Goal: Task Accomplishment & Management: Use online tool/utility

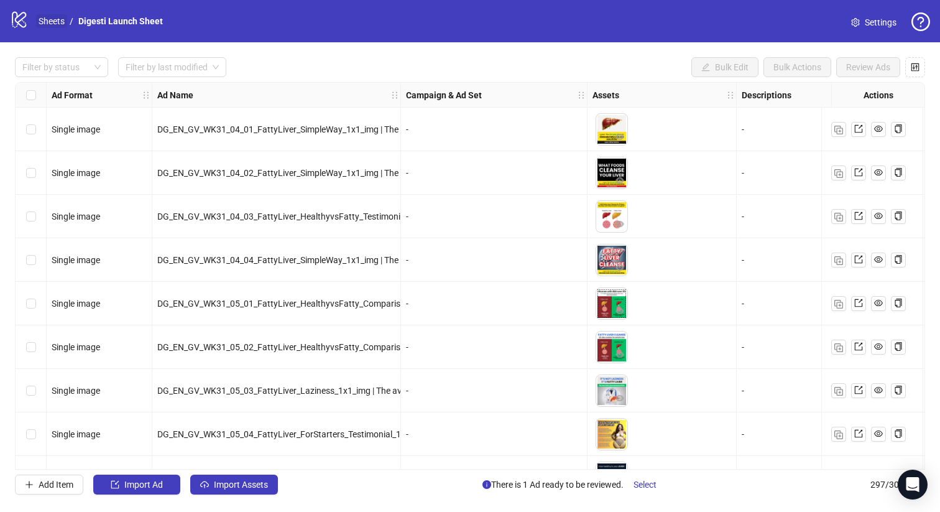
click at [53, 22] on link "Sheets" at bounding box center [51, 21] width 31 height 14
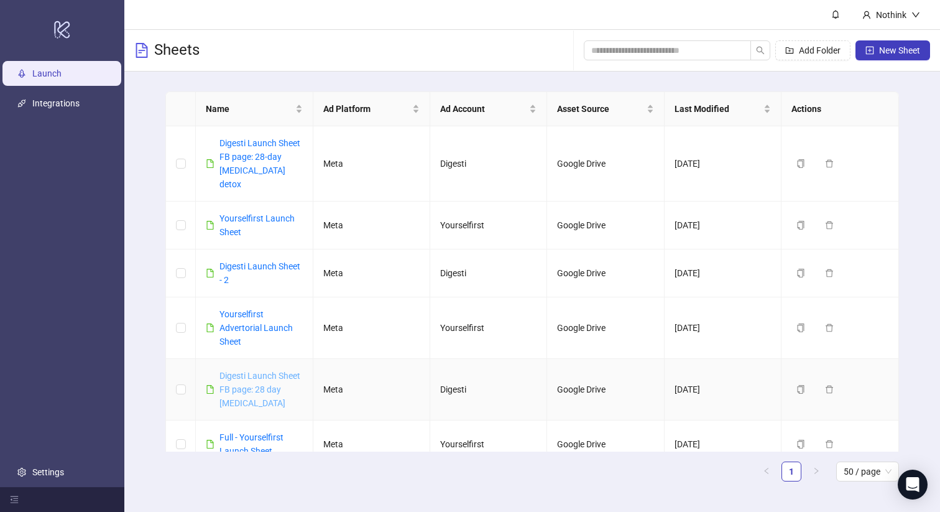
click at [261, 371] on link "Digesti Launch Sheet FB page: 28 day [MEDICAL_DATA]" at bounding box center [260, 389] width 81 height 37
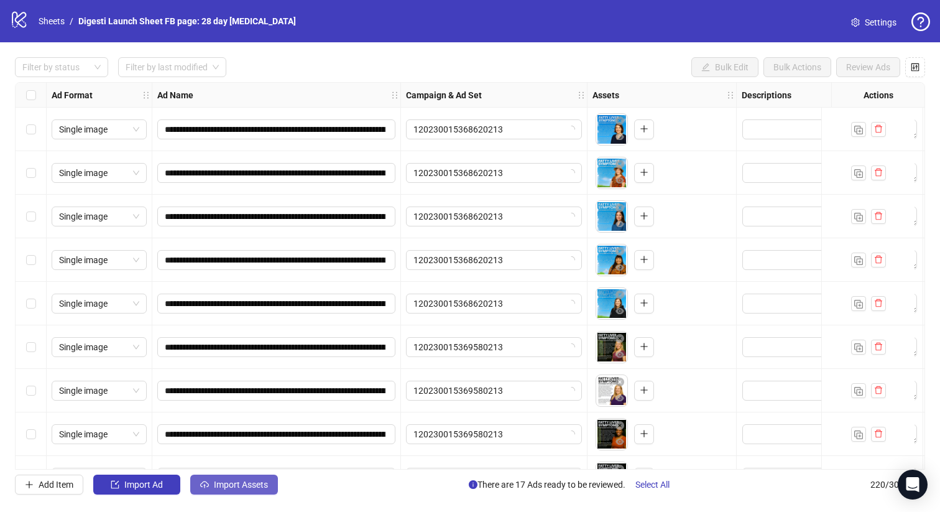
click at [246, 485] on span "Import Assets" at bounding box center [241, 485] width 54 height 10
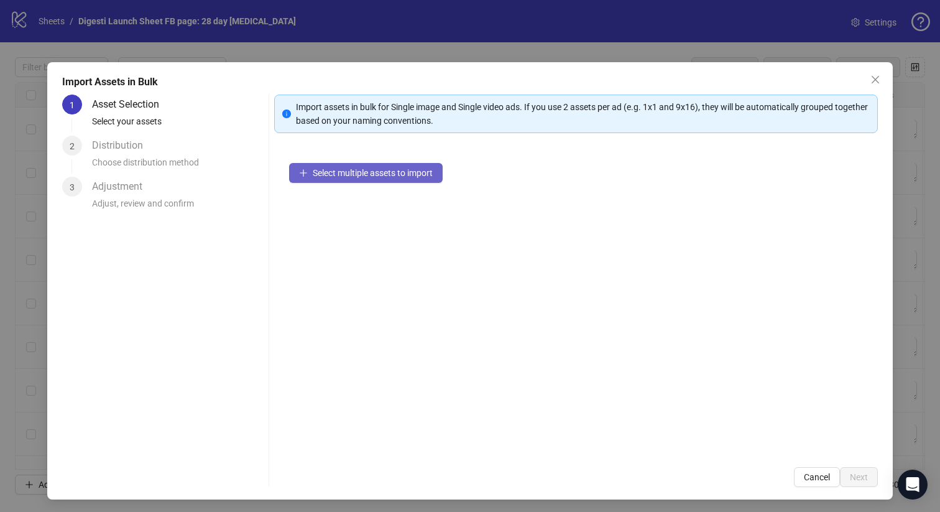
click at [383, 179] on button "Select multiple assets to import" at bounding box center [366, 173] width 154 height 20
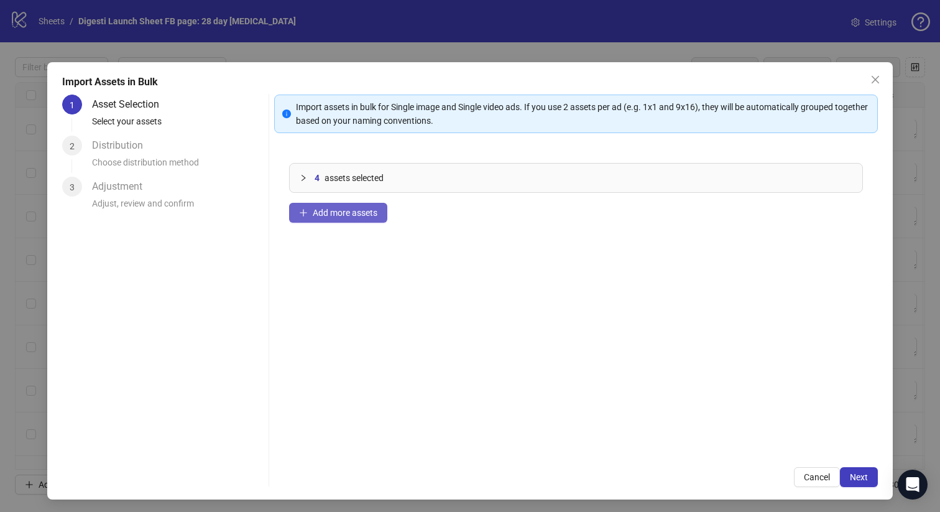
click at [340, 206] on button "Add more assets" at bounding box center [338, 213] width 98 height 20
click at [349, 211] on span "Add more assets" at bounding box center [345, 213] width 65 height 10
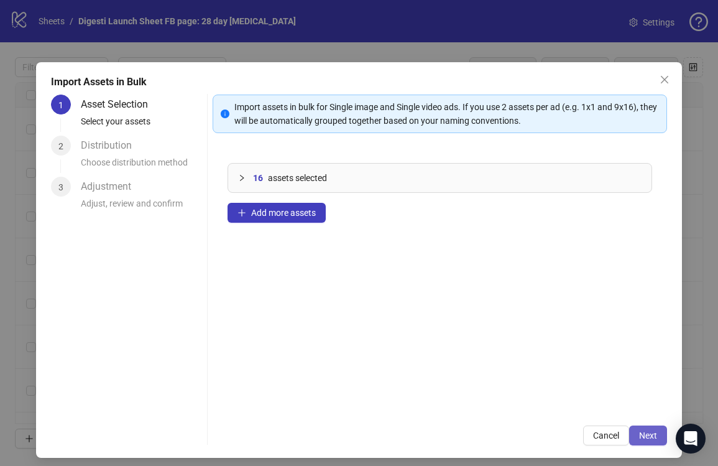
click at [656, 434] on span "Next" at bounding box center [648, 435] width 18 height 10
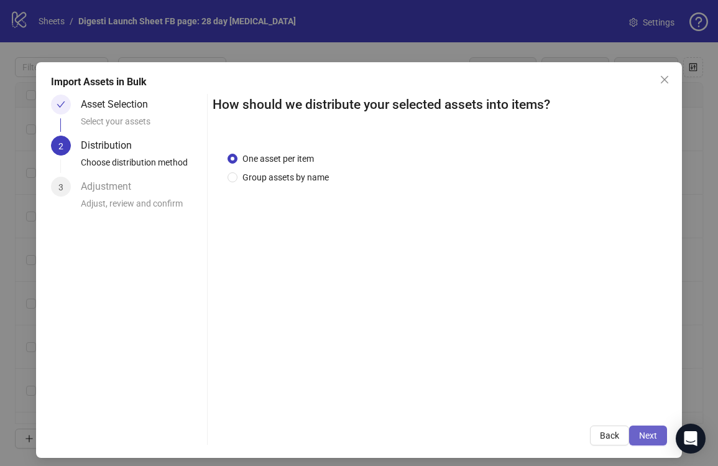
click at [651, 433] on span "Next" at bounding box center [648, 435] width 18 height 10
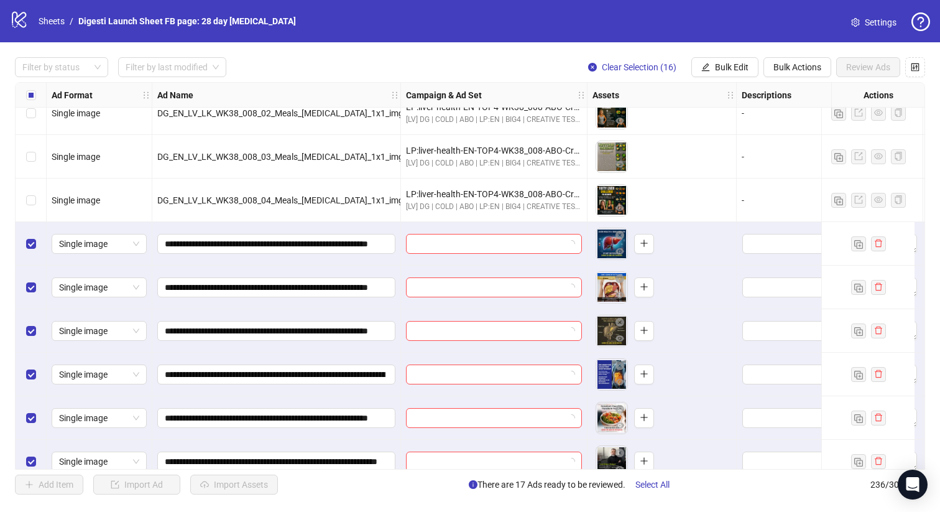
scroll to position [9458, 0]
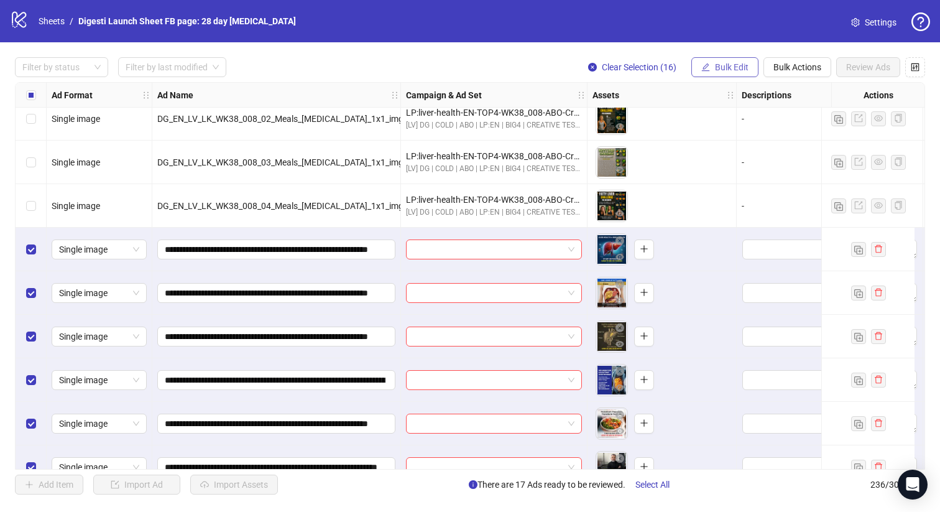
click at [731, 65] on span "Bulk Edit" at bounding box center [732, 67] width 34 height 10
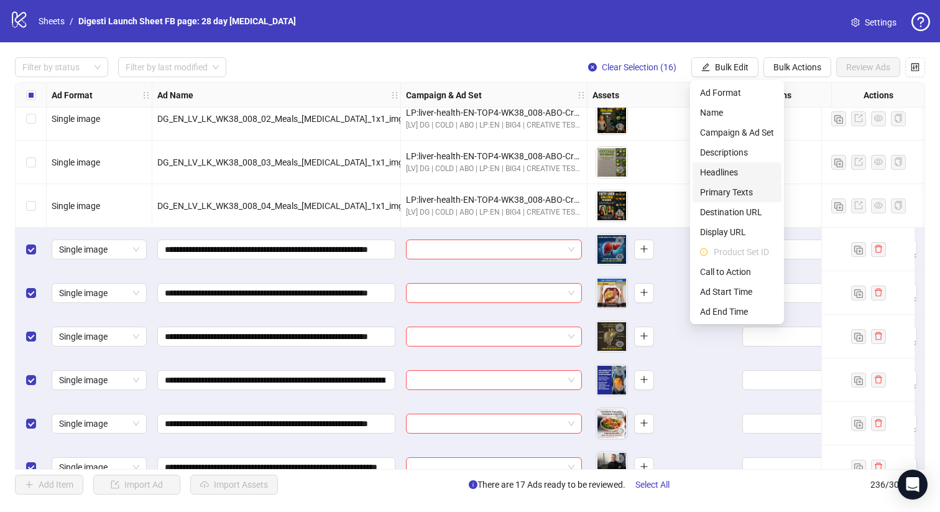
click at [722, 175] on span "Headlines" at bounding box center [737, 172] width 74 height 14
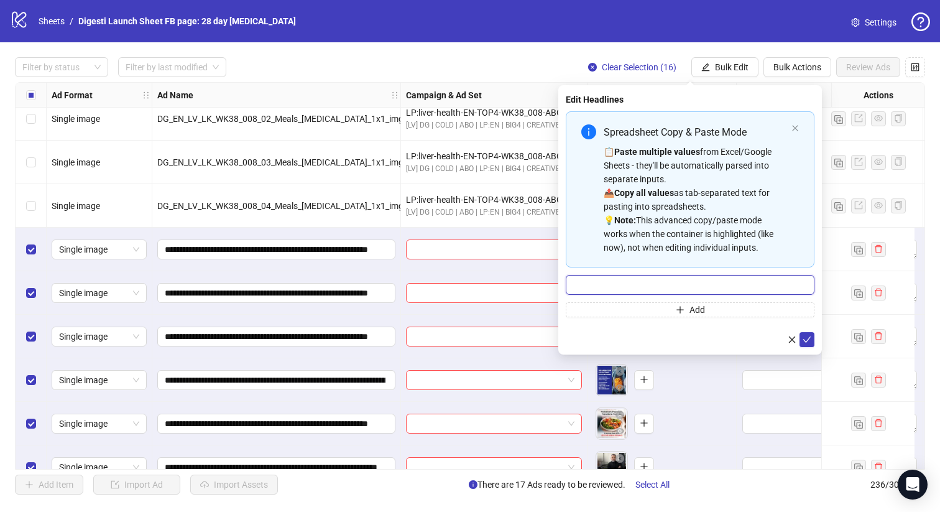
click at [635, 285] on input "Multi-input container - paste or copy values" at bounding box center [690, 285] width 249 height 20
paste input "**********"
type input "**********"
click at [810, 340] on icon "check" at bounding box center [807, 339] width 9 height 9
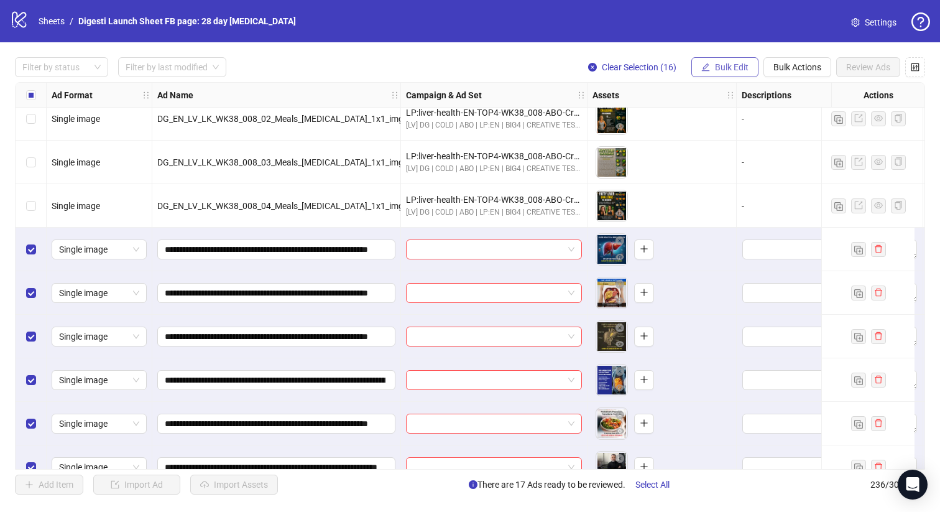
click at [725, 67] on span "Bulk Edit" at bounding box center [732, 67] width 34 height 10
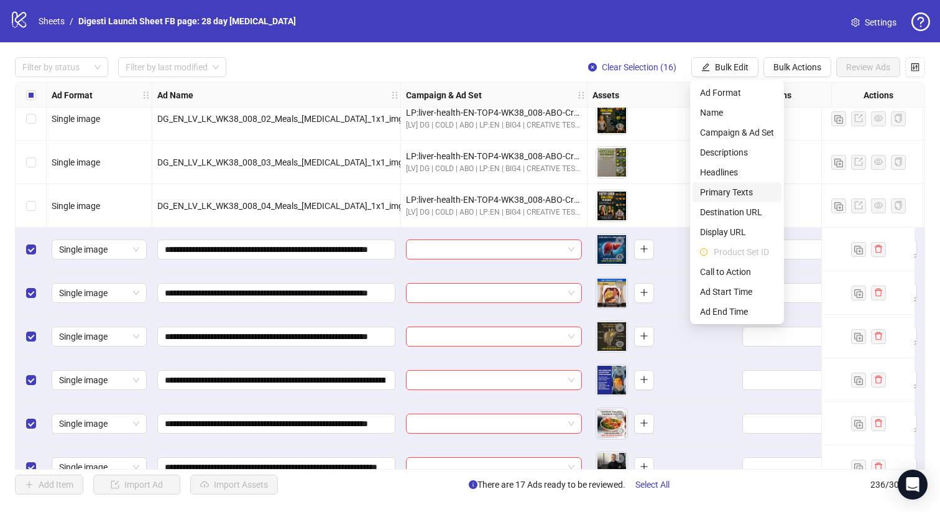
click at [720, 192] on span "Primary Texts" at bounding box center [737, 192] width 74 height 14
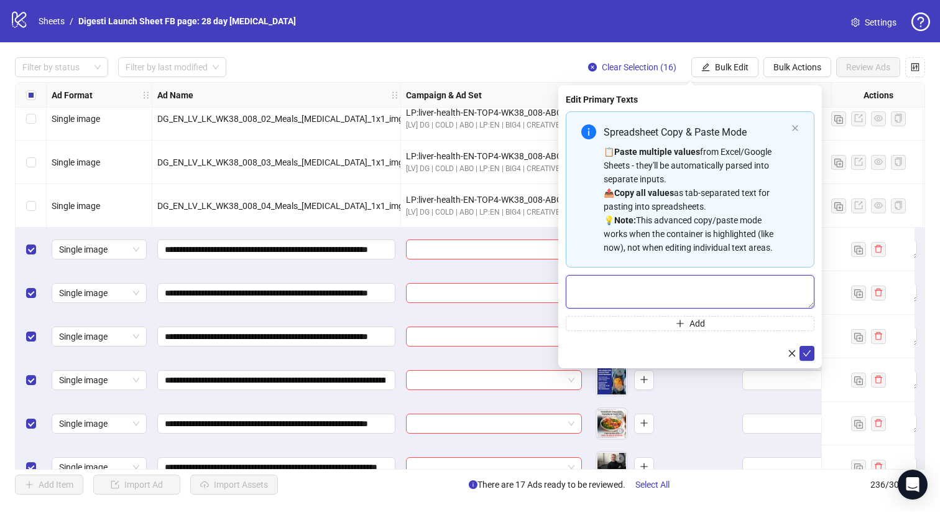
click at [613, 276] on textarea "Multi-text input container - paste or copy values" at bounding box center [690, 292] width 249 height 34
paste textarea "**********"
type textarea "**********"
click at [804, 348] on button "submit" at bounding box center [807, 353] width 15 height 15
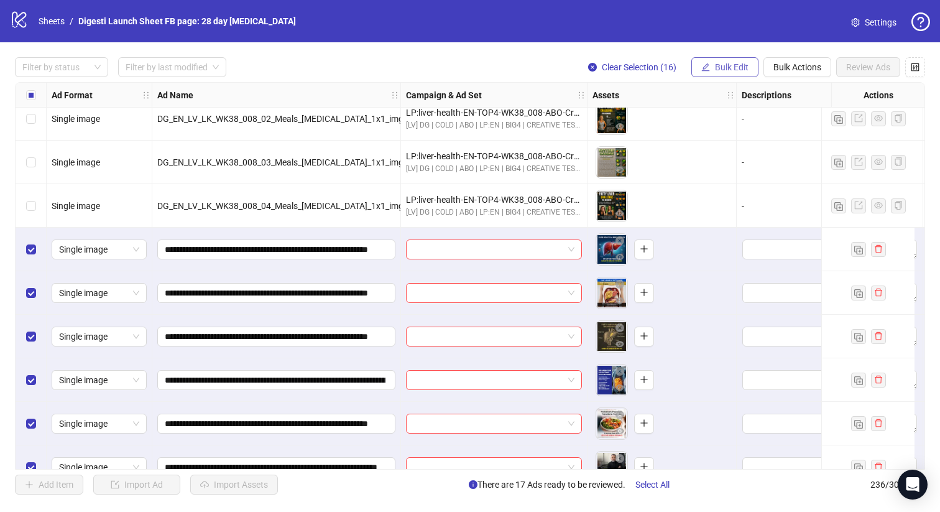
click at [716, 65] on span "Bulk Edit" at bounding box center [732, 67] width 34 height 10
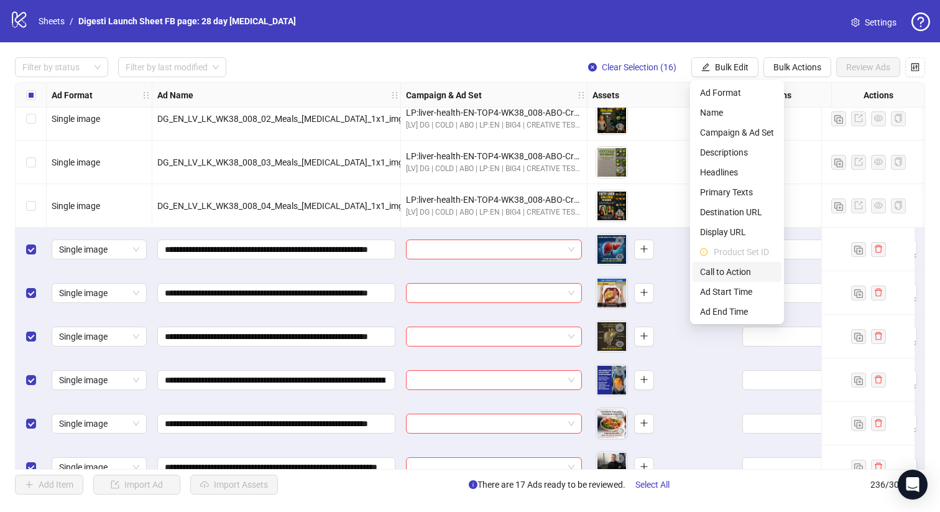
click at [711, 277] on span "Call to Action" at bounding box center [737, 272] width 74 height 14
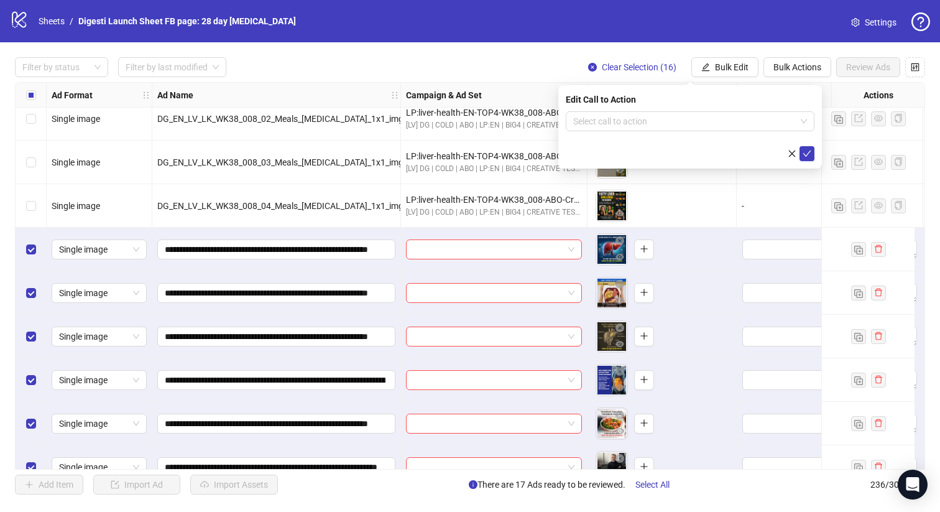
click at [711, 277] on div "To pick up a draggable item, press the space bar. While dragging, use the arrow…" at bounding box center [662, 293] width 139 height 39
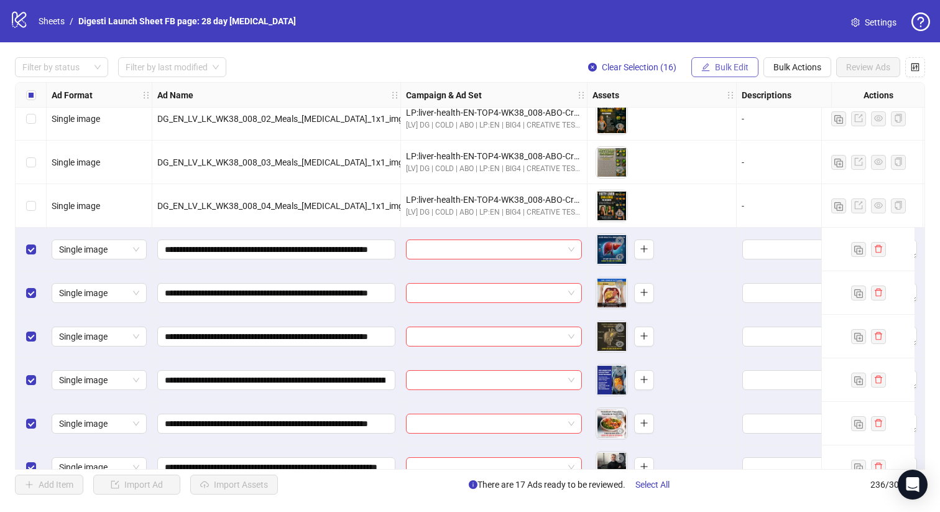
click at [727, 66] on span "Bulk Edit" at bounding box center [732, 67] width 34 height 10
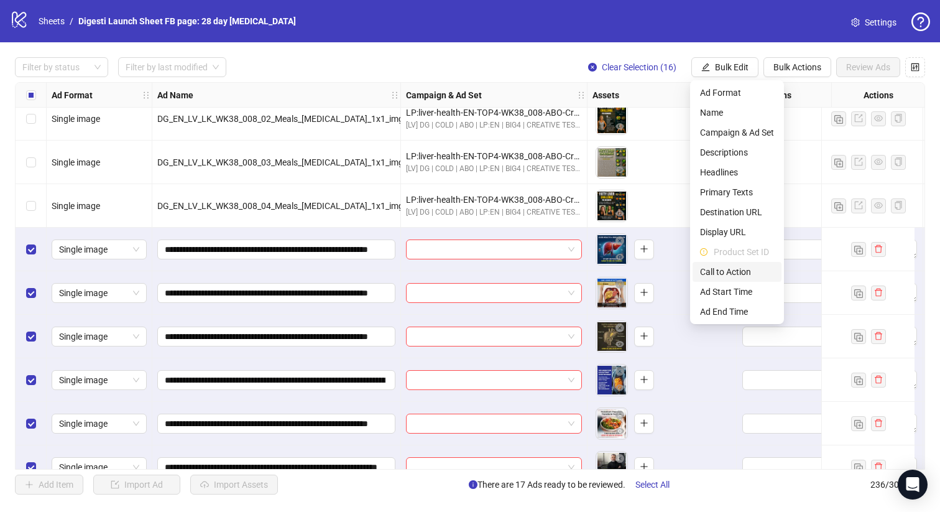
click at [734, 276] on span "Call to Action" at bounding box center [737, 272] width 74 height 14
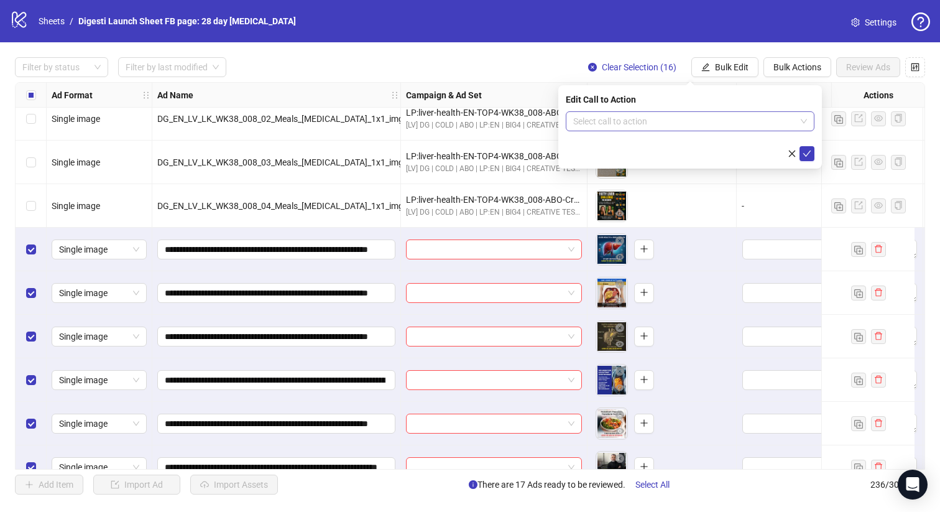
click at [644, 119] on input "search" at bounding box center [684, 121] width 223 height 19
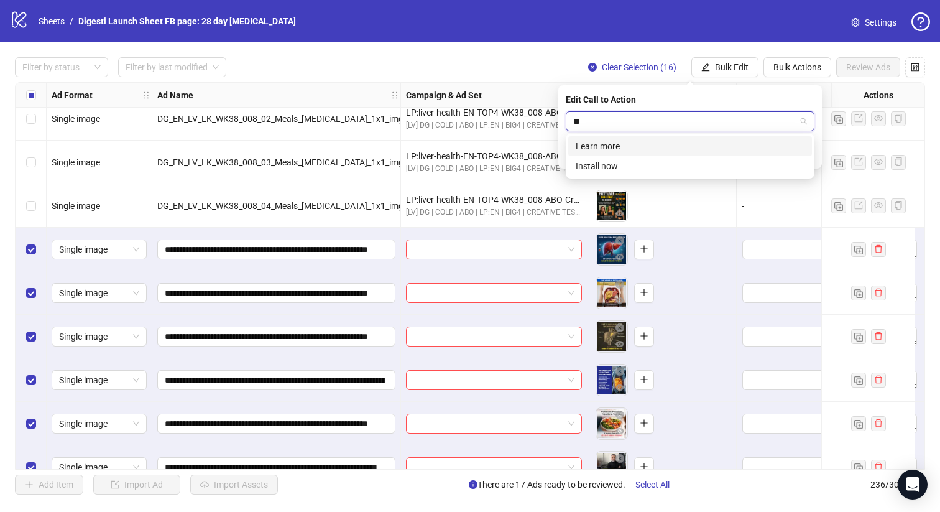
type input "***"
click at [625, 147] on div "Learn more" at bounding box center [690, 146] width 229 height 14
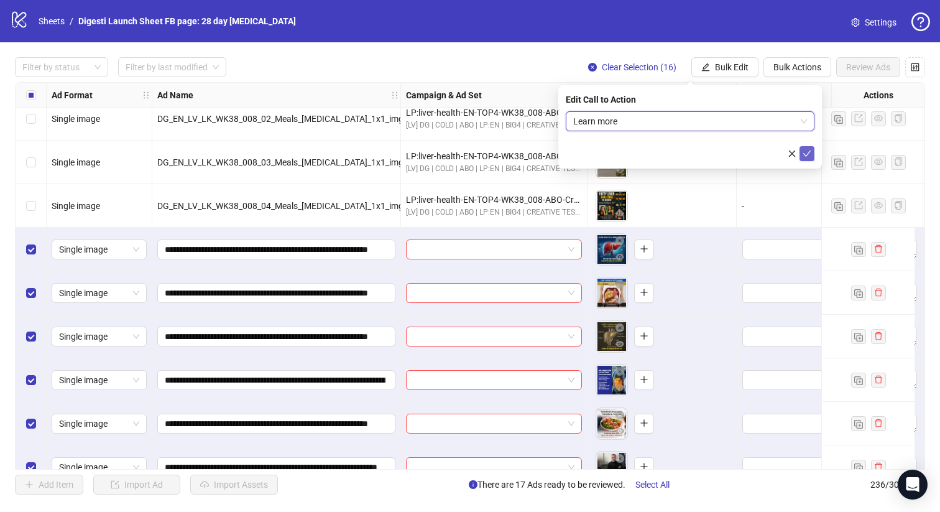
click at [808, 151] on icon "check" at bounding box center [807, 153] width 9 height 9
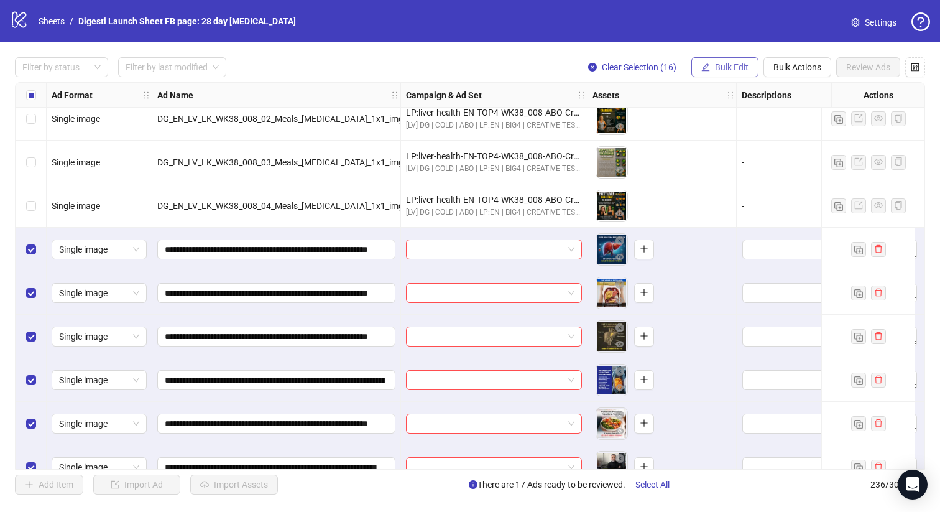
click at [715, 70] on span "Bulk Edit" at bounding box center [732, 67] width 34 height 10
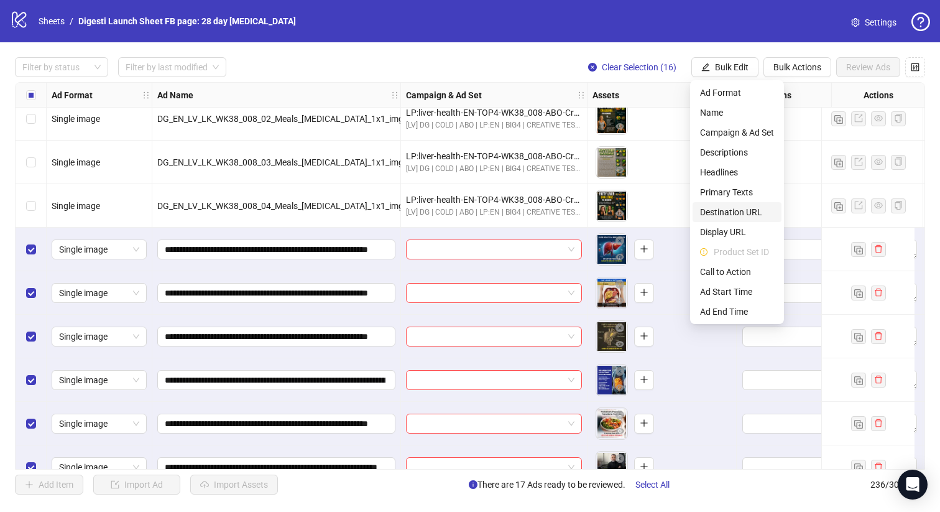
click at [738, 203] on li "Destination URL" at bounding box center [737, 212] width 89 height 20
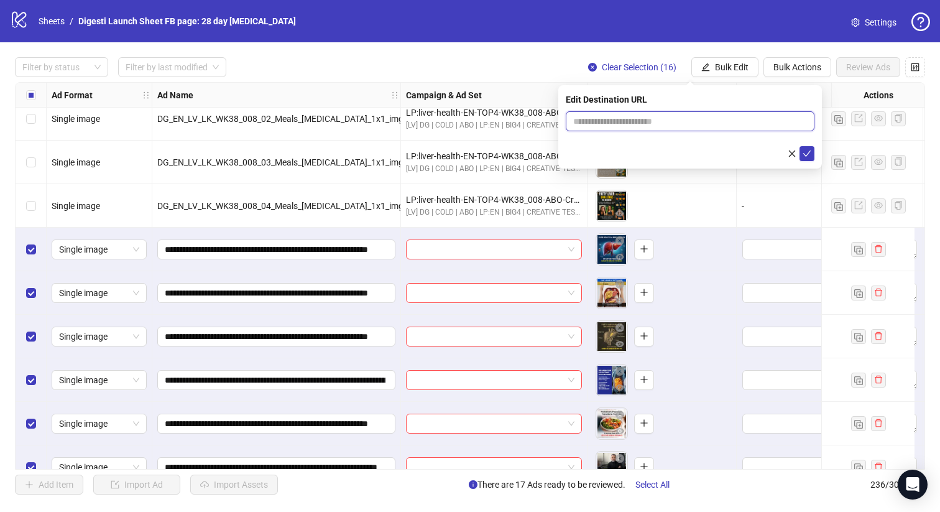
click at [651, 124] on input "text" at bounding box center [685, 121] width 224 height 14
paste input "**********"
type input "**********"
click at [804, 156] on icon "check" at bounding box center [807, 153] width 9 height 9
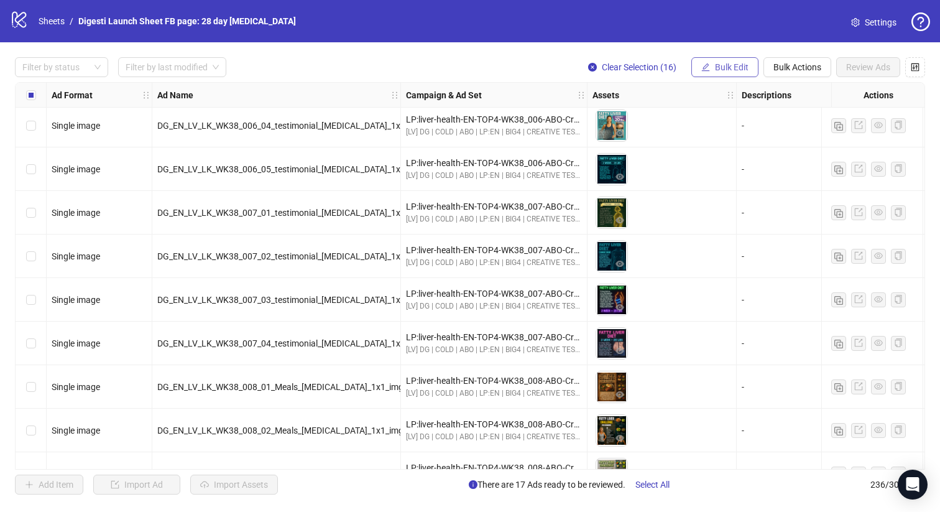
scroll to position [9082, 0]
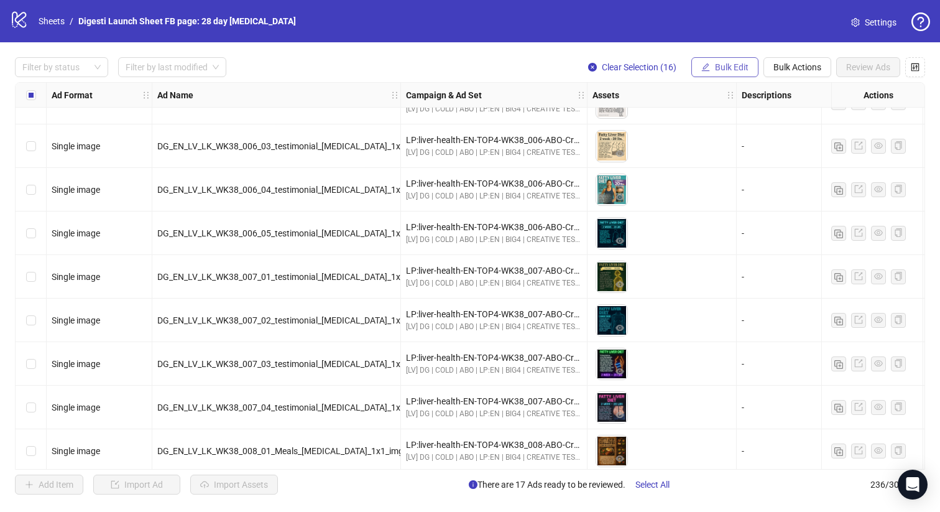
click at [721, 58] on button "Bulk Edit" at bounding box center [725, 67] width 67 height 20
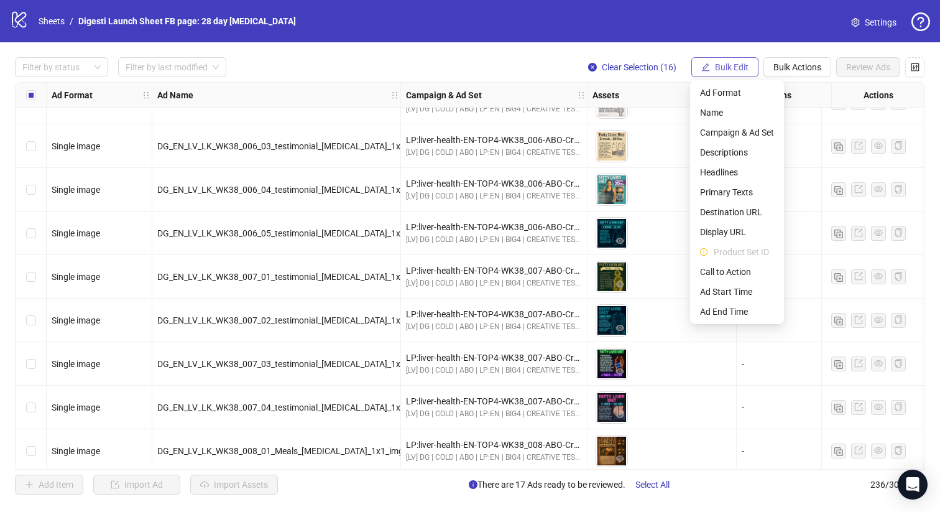
click at [721, 58] on button "Bulk Edit" at bounding box center [725, 67] width 67 height 20
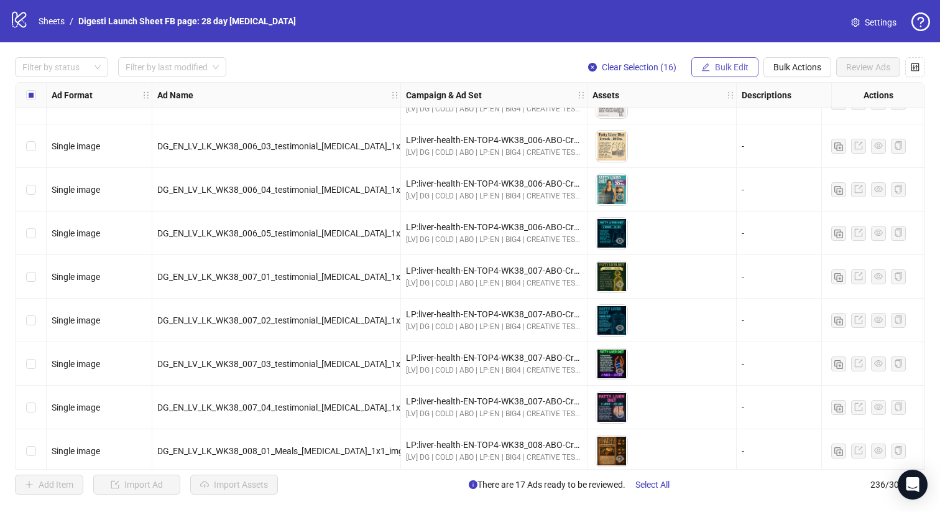
click at [733, 68] on span "Bulk Edit" at bounding box center [732, 67] width 34 height 10
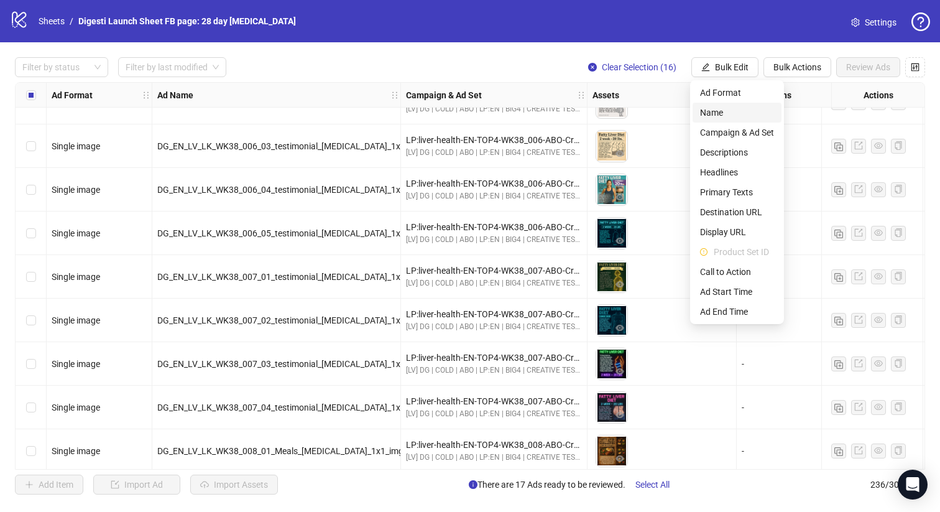
click at [744, 111] on span "Name" at bounding box center [737, 113] width 74 height 14
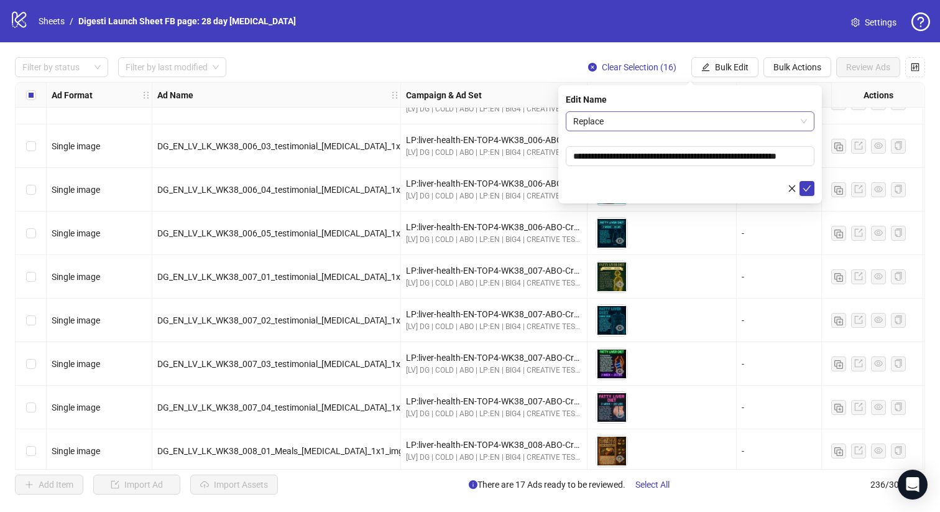
click at [669, 126] on span "Replace" at bounding box center [690, 121] width 234 height 19
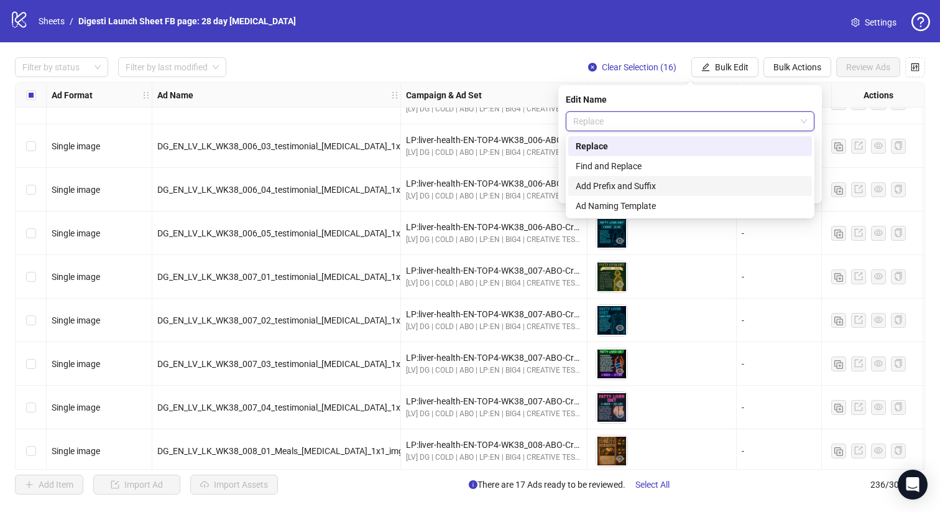
click at [664, 186] on div "Add Prefix and Suffix" at bounding box center [690, 186] width 229 height 14
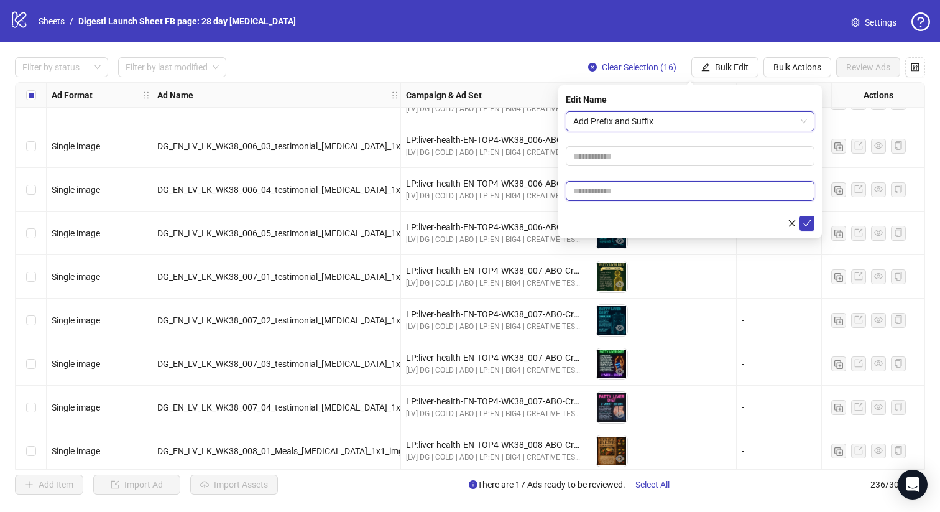
click at [656, 191] on input "text" at bounding box center [690, 191] width 249 height 20
paste input "**********"
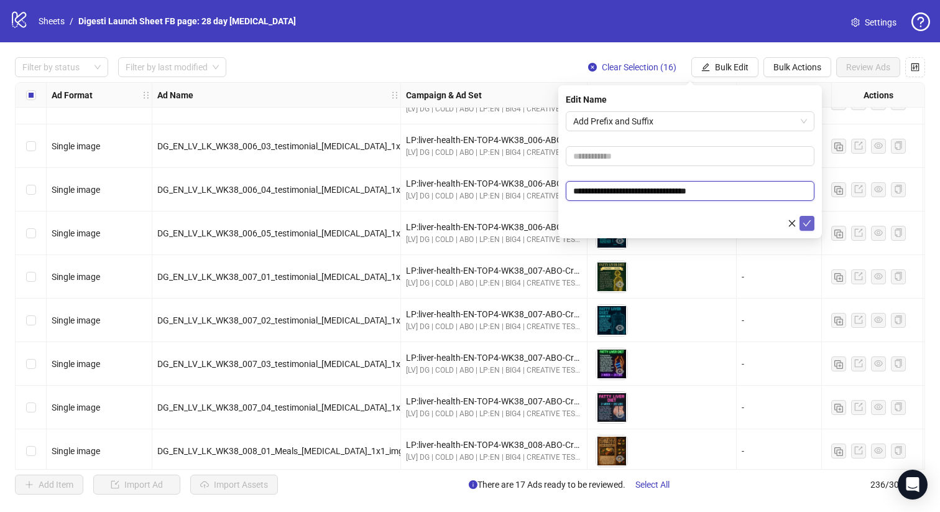
type input "**********"
click at [811, 221] on icon "check" at bounding box center [807, 223] width 9 height 9
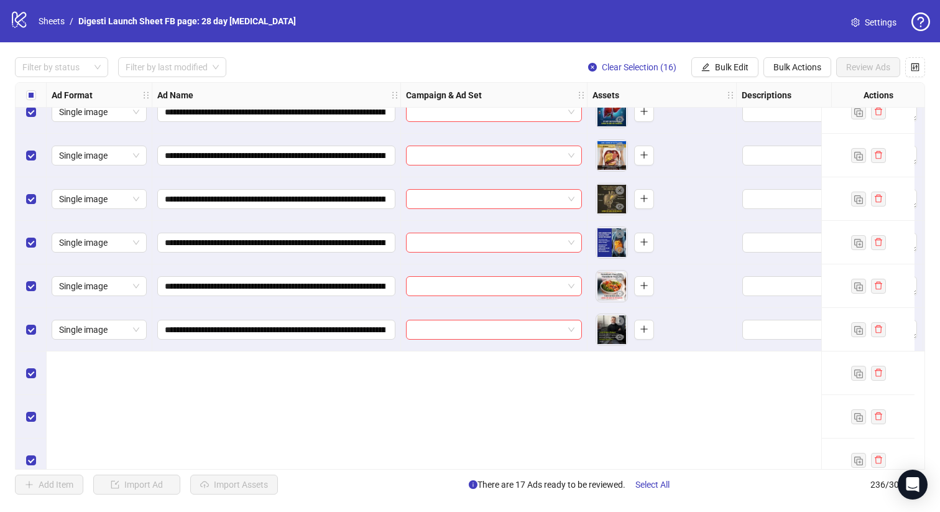
scroll to position [9431, 0]
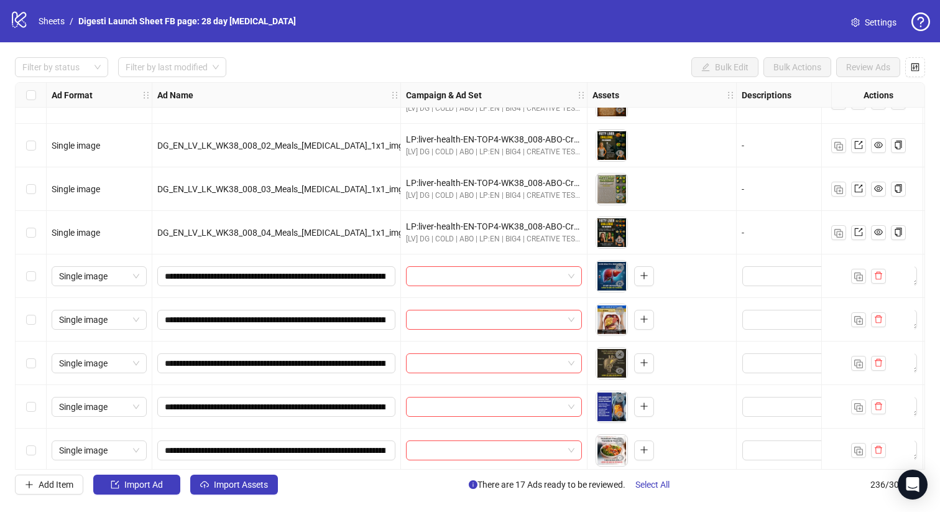
click at [23, 280] on div "Select row 221" at bounding box center [31, 276] width 31 height 44
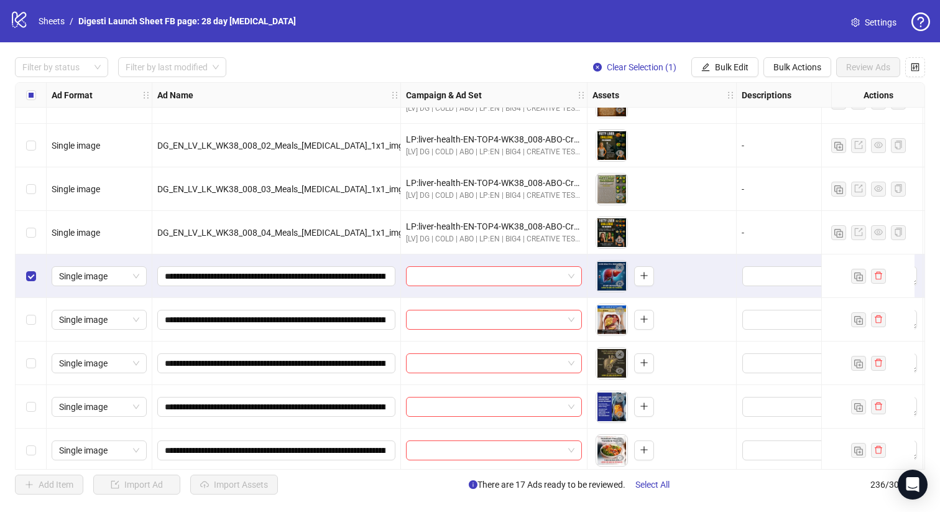
click at [33, 306] on div "Select row 222" at bounding box center [31, 320] width 31 height 44
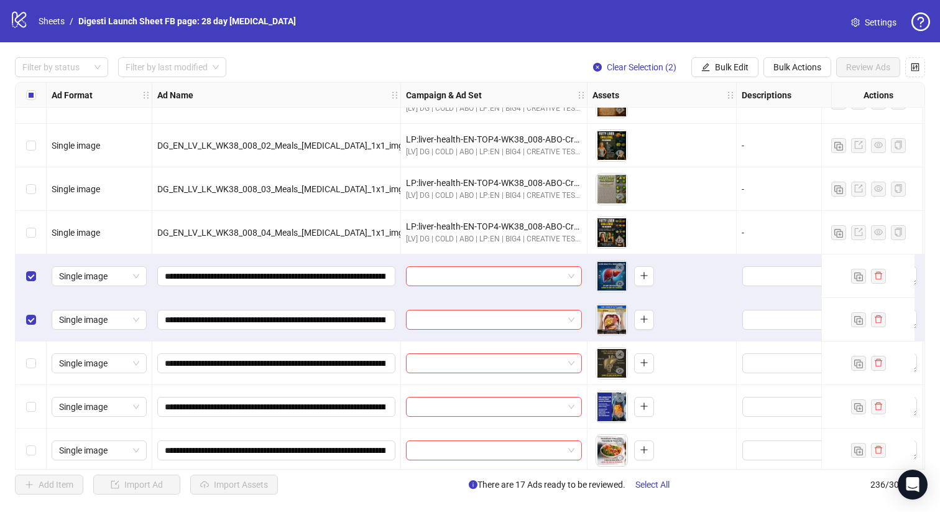
click at [38, 348] on div "Select row 223" at bounding box center [31, 363] width 31 height 44
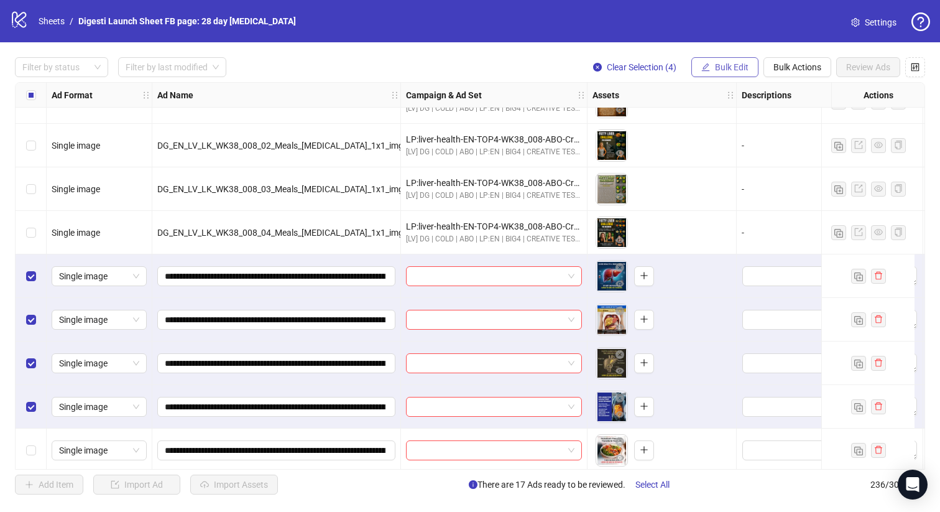
click at [729, 67] on span "Bulk Edit" at bounding box center [732, 67] width 34 height 10
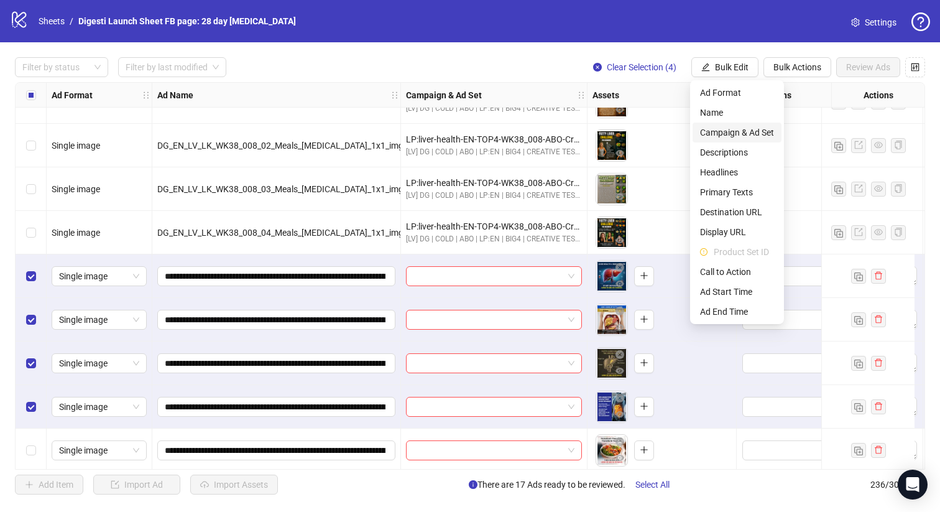
click at [728, 134] on span "Campaign & Ad Set" at bounding box center [737, 133] width 74 height 14
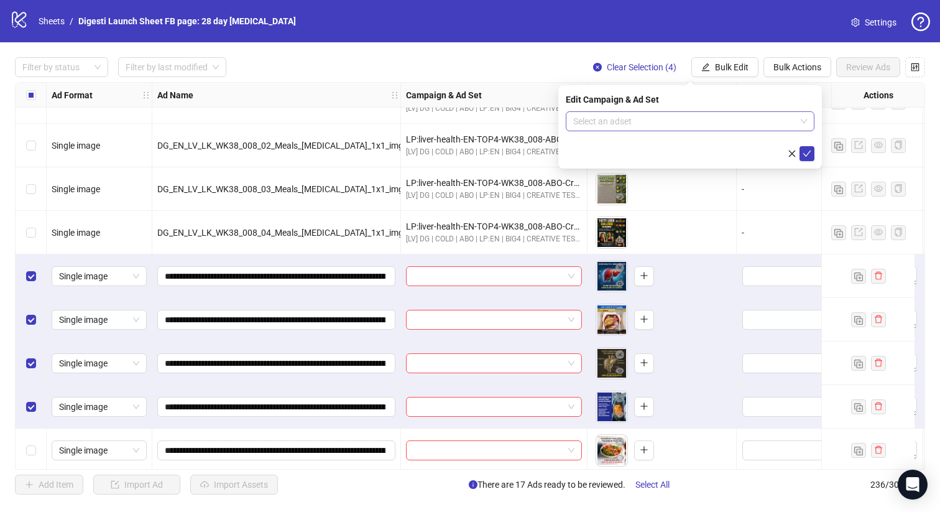
click at [616, 126] on input "search" at bounding box center [684, 121] width 223 height 19
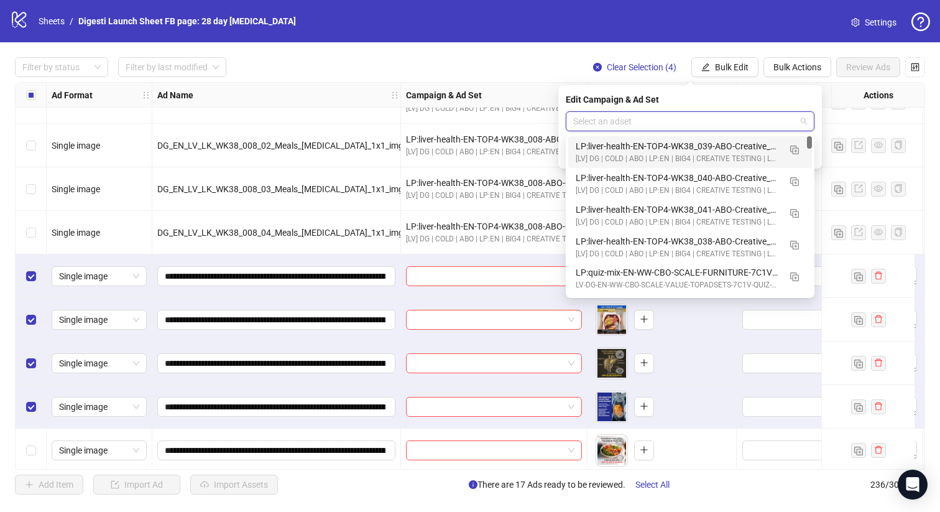
paste input "**********"
type input "**********"
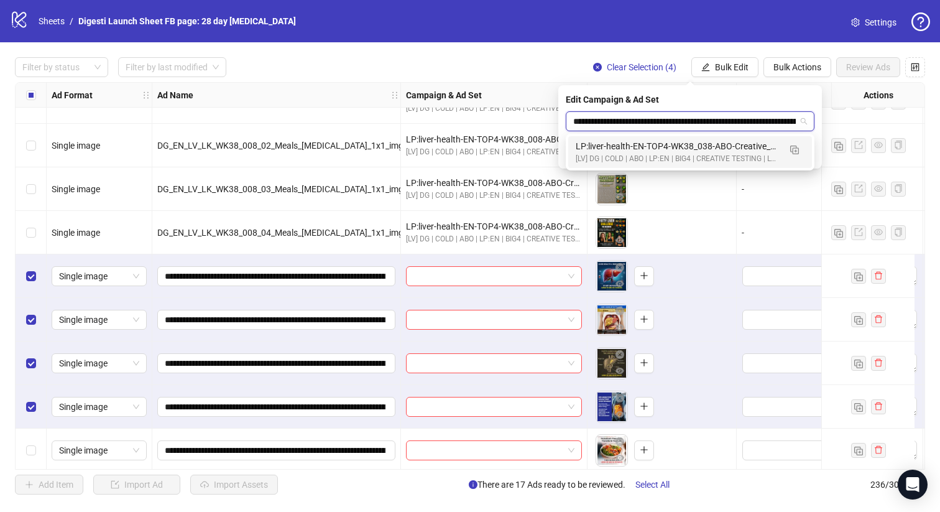
scroll to position [0, 86]
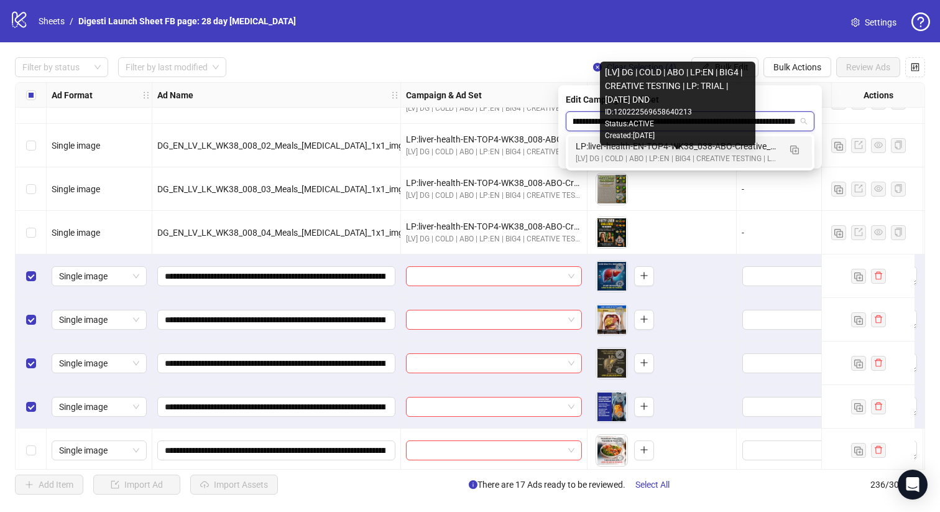
click at [596, 155] on div "[LV] DG | COLD | ABO | LP:EN | BIG4 | CREATIVE TESTING | LP: TRIAL | [DATE] DND" at bounding box center [678, 159] width 204 height 12
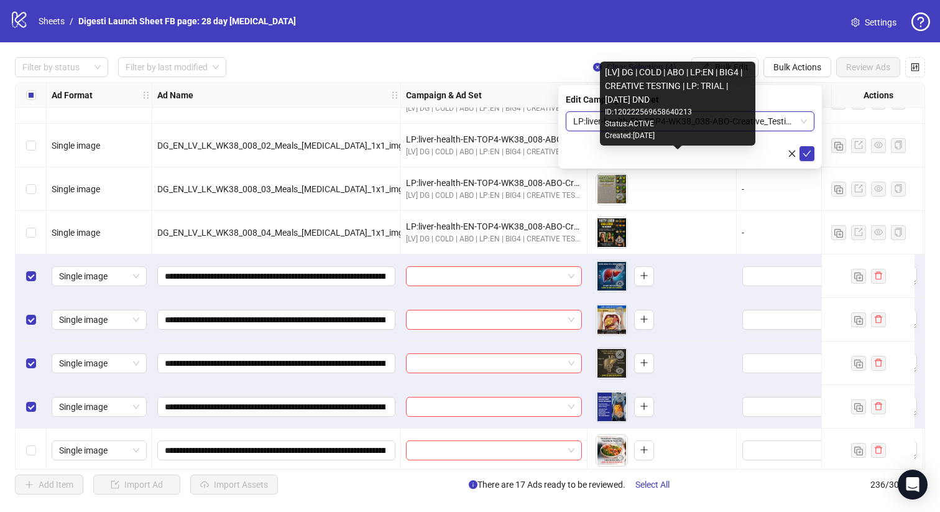
scroll to position [0, 0]
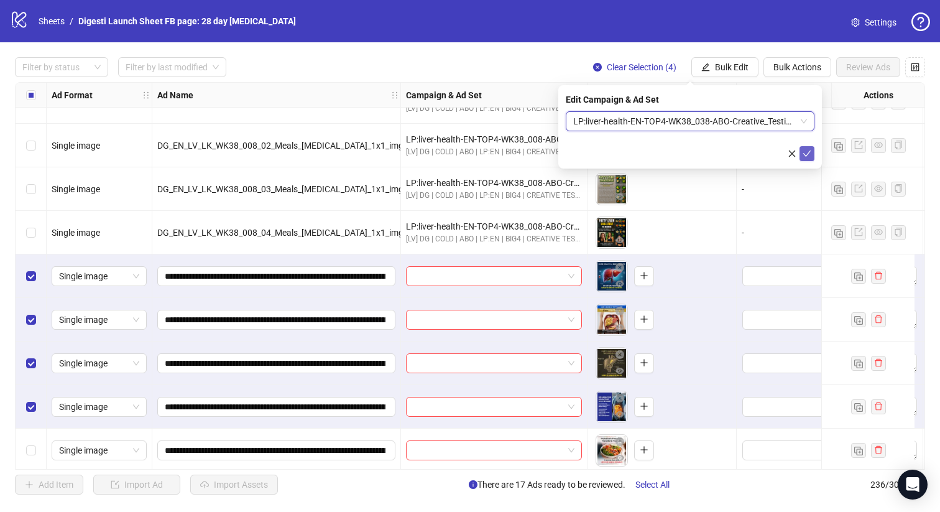
click at [806, 149] on icon "check" at bounding box center [807, 153] width 9 height 9
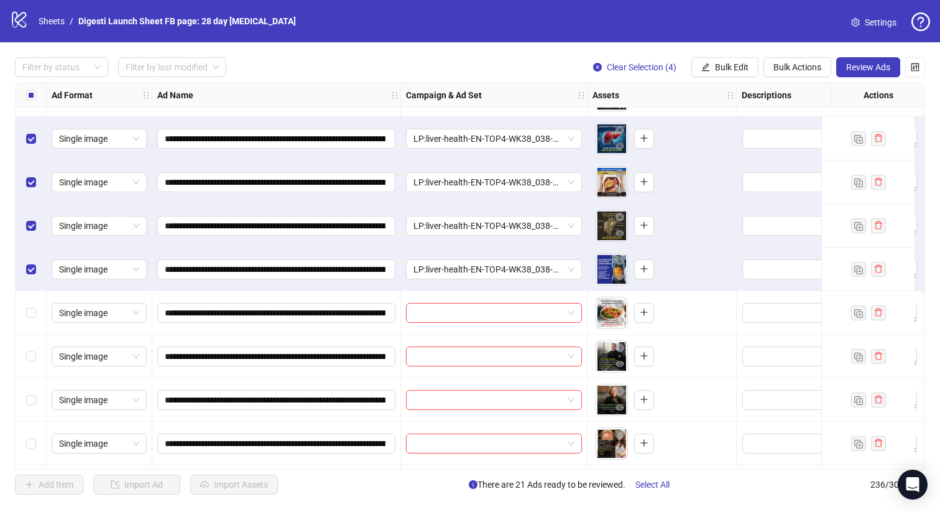
scroll to position [9676, 0]
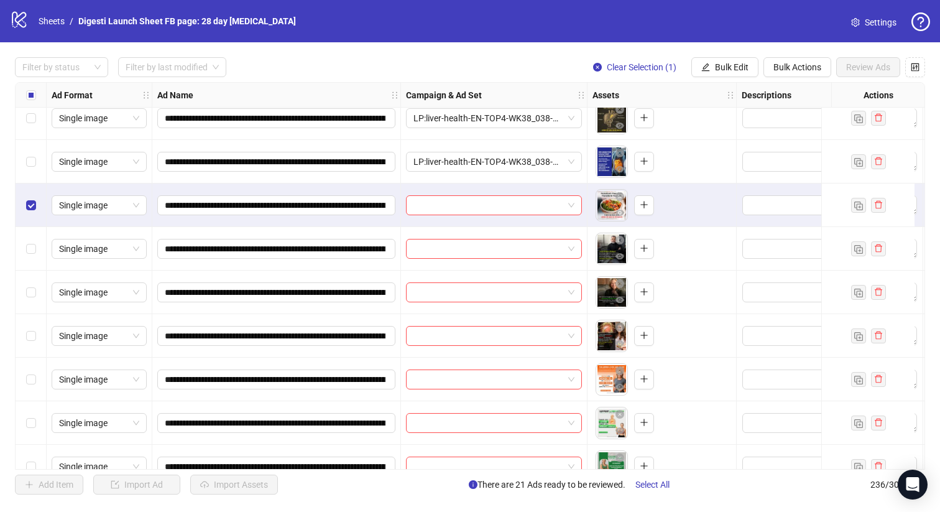
click at [30, 232] on div "Select row 226" at bounding box center [31, 249] width 31 height 44
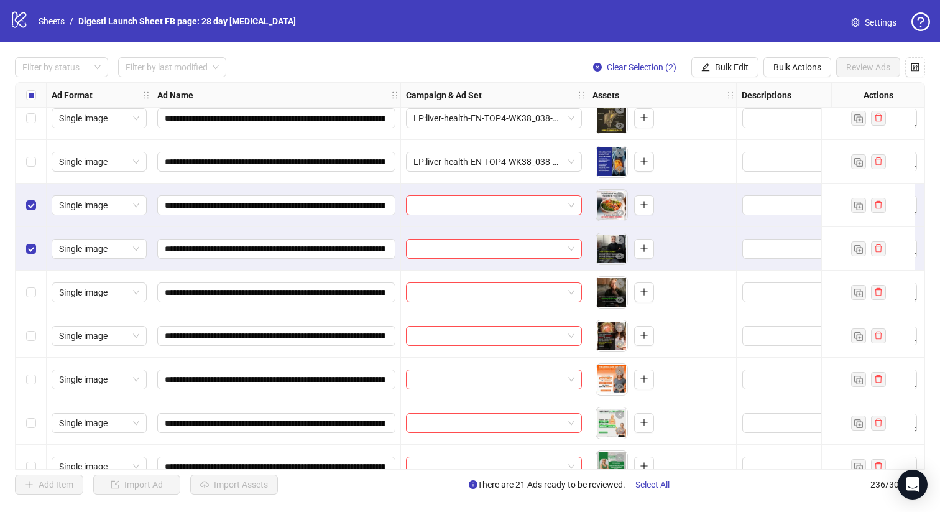
click at [32, 284] on div "Select row 227" at bounding box center [31, 293] width 31 height 44
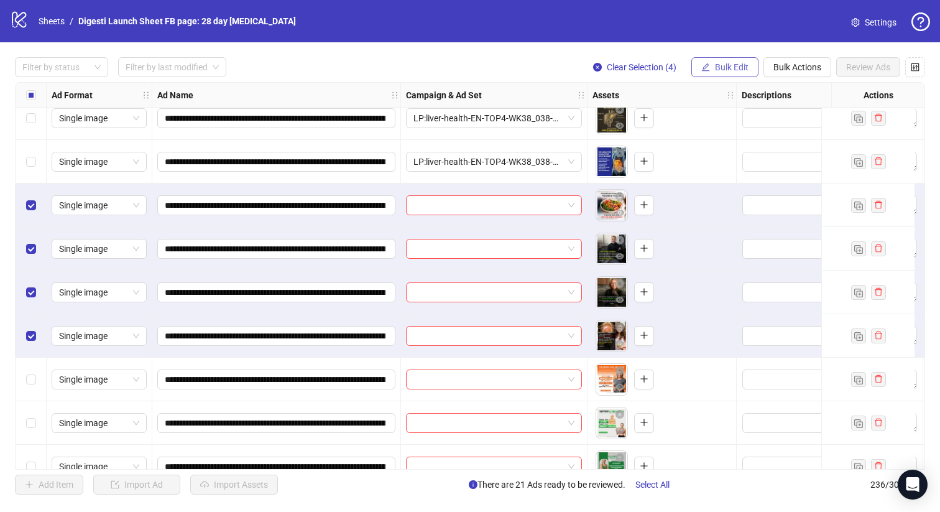
click at [711, 68] on button "Bulk Edit" at bounding box center [725, 67] width 67 height 20
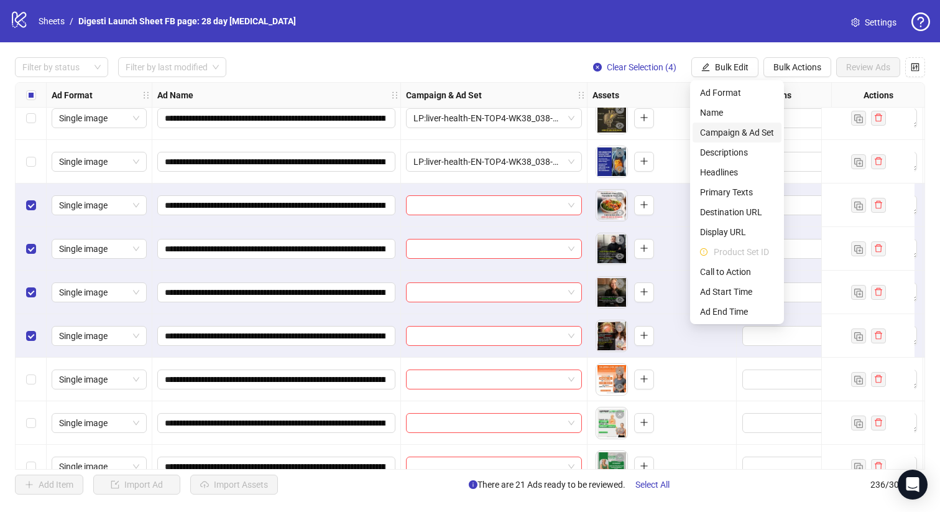
click at [714, 134] on span "Campaign & Ad Set" at bounding box center [737, 133] width 74 height 14
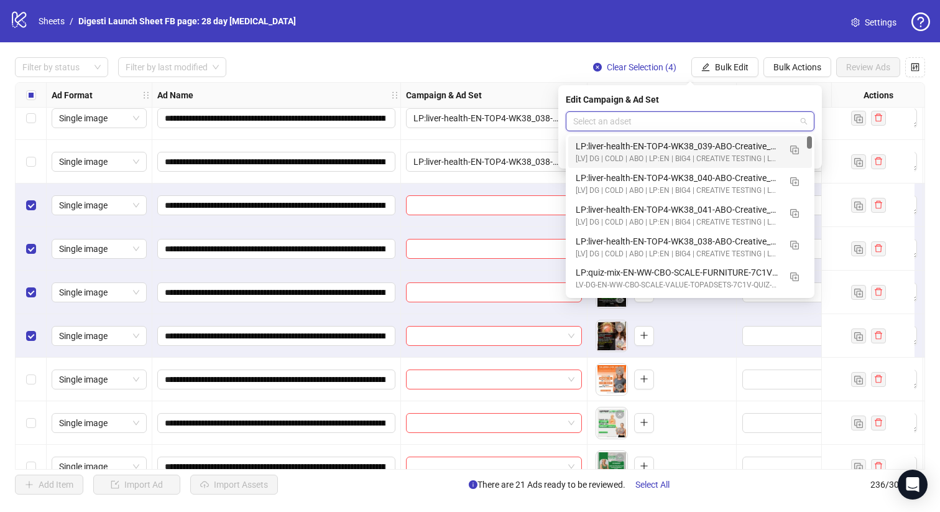
click at [621, 124] on input "search" at bounding box center [684, 121] width 223 height 19
paste input "**********"
type input "**********"
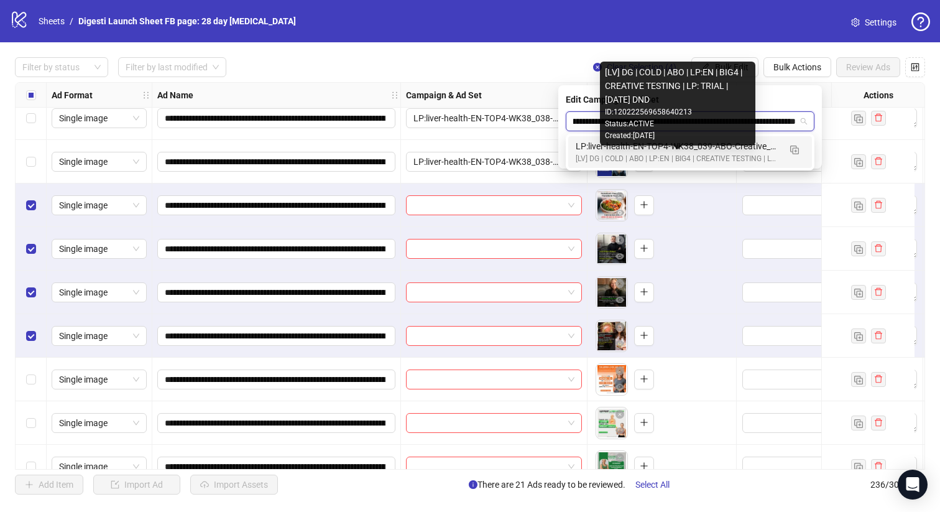
click at [609, 155] on div "[LV] DG | COLD | ABO | LP:EN | BIG4 | CREATIVE TESTING | LP: TRIAL | [DATE] DND" at bounding box center [678, 159] width 204 height 12
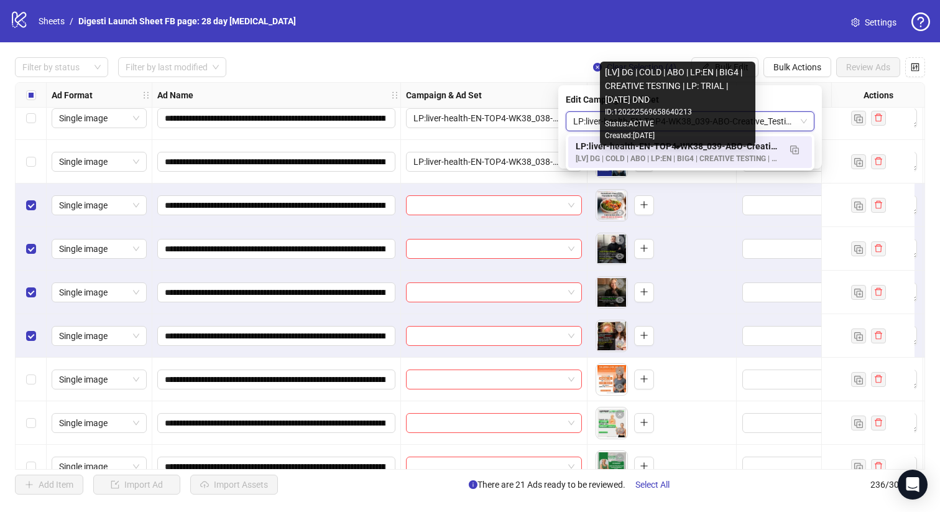
scroll to position [0, 0]
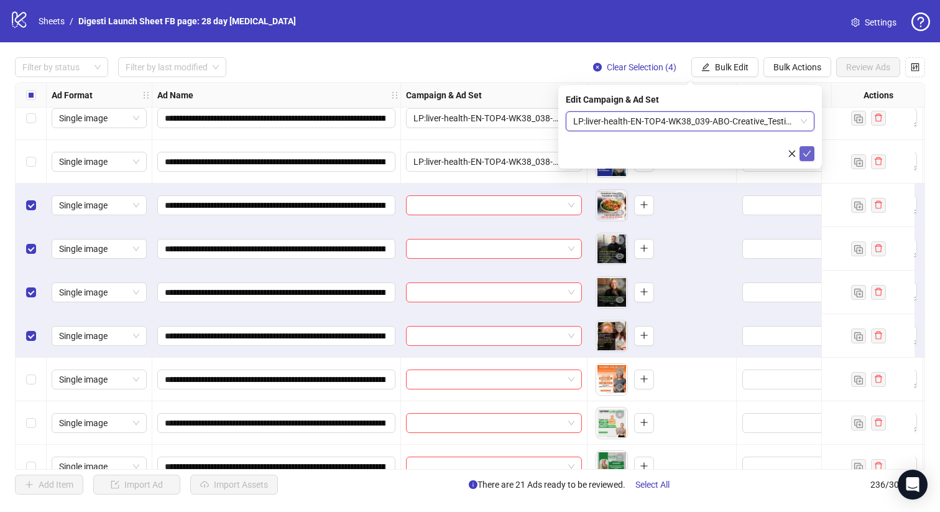
click at [807, 156] on icon "check" at bounding box center [807, 153] width 9 height 9
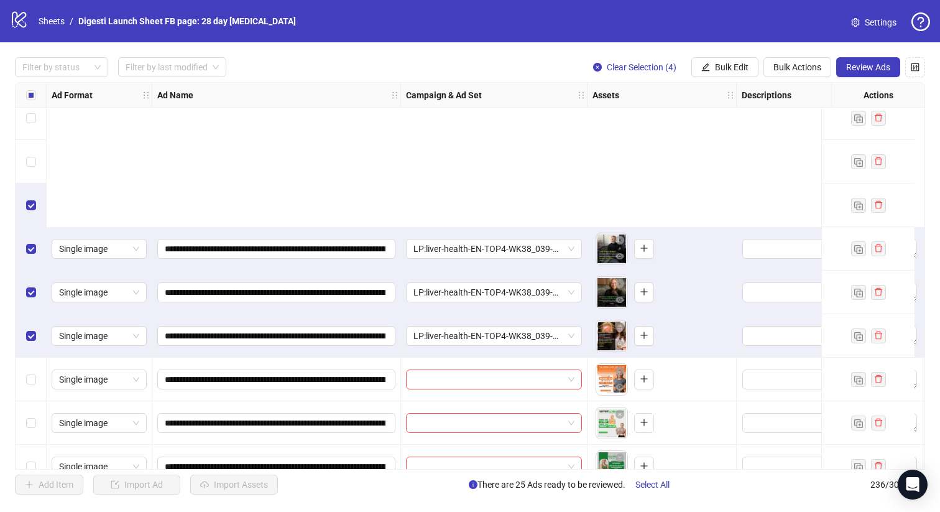
scroll to position [9864, 0]
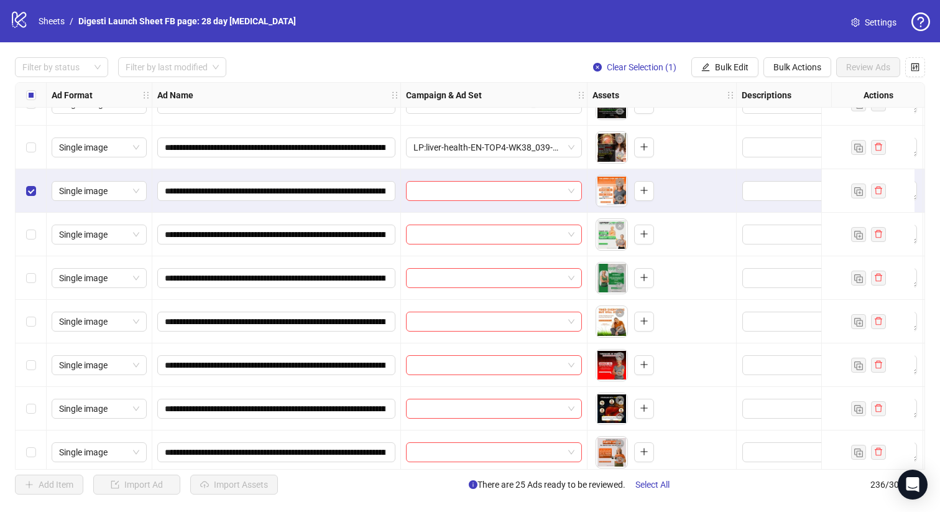
click at [37, 294] on div "Select row 231" at bounding box center [31, 278] width 31 height 44
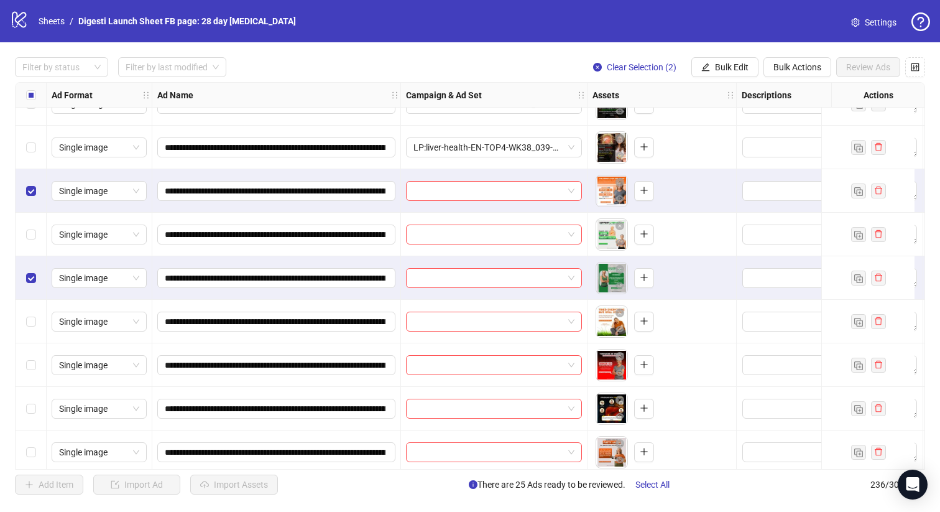
click at [39, 327] on div "Select row 232" at bounding box center [31, 322] width 31 height 44
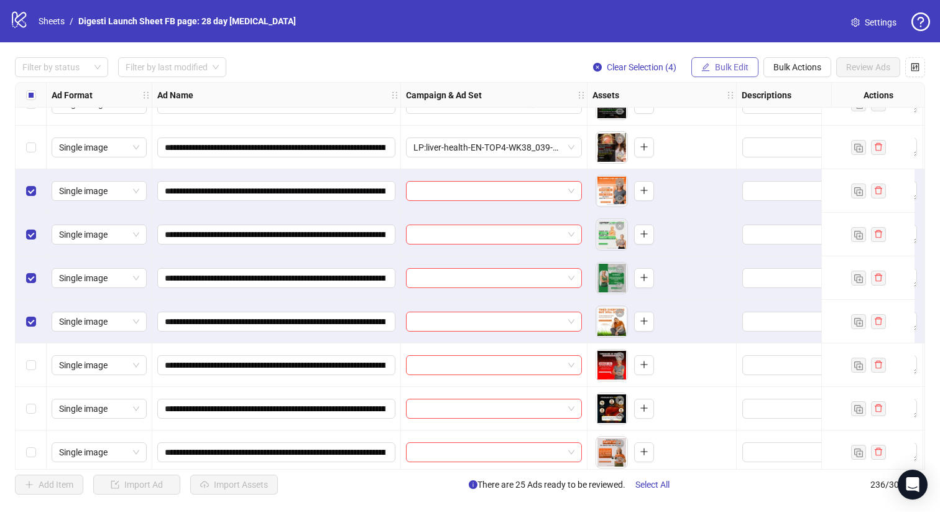
click at [726, 76] on button "Bulk Edit" at bounding box center [725, 67] width 67 height 20
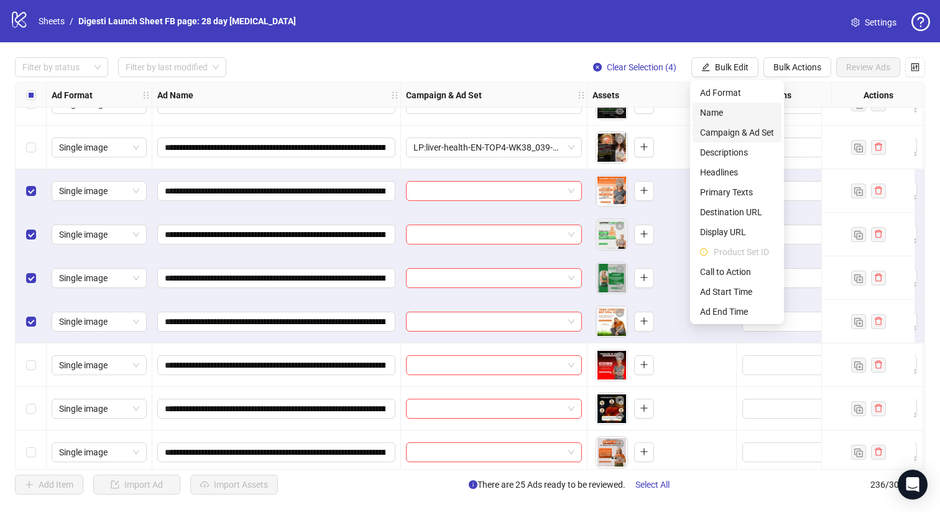
click at [713, 126] on span "Campaign & Ad Set" at bounding box center [737, 133] width 74 height 14
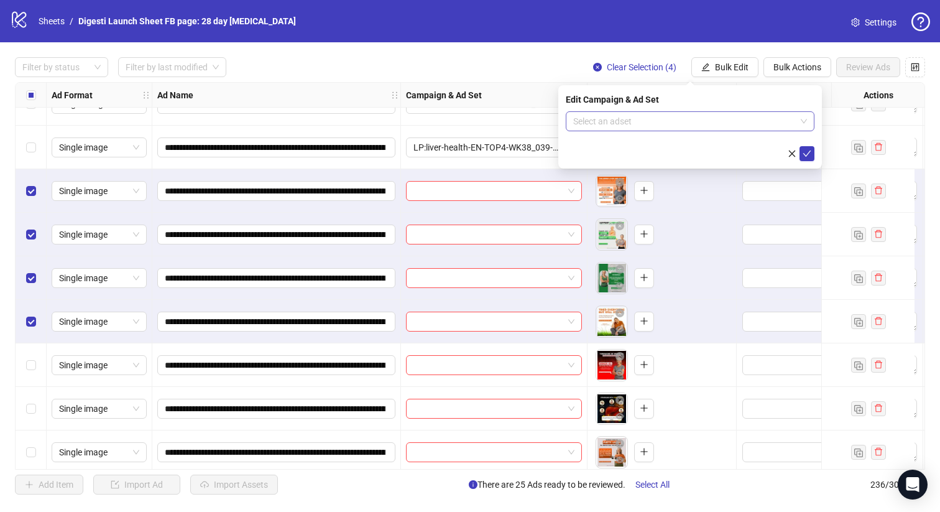
click at [603, 127] on input "search" at bounding box center [684, 121] width 223 height 19
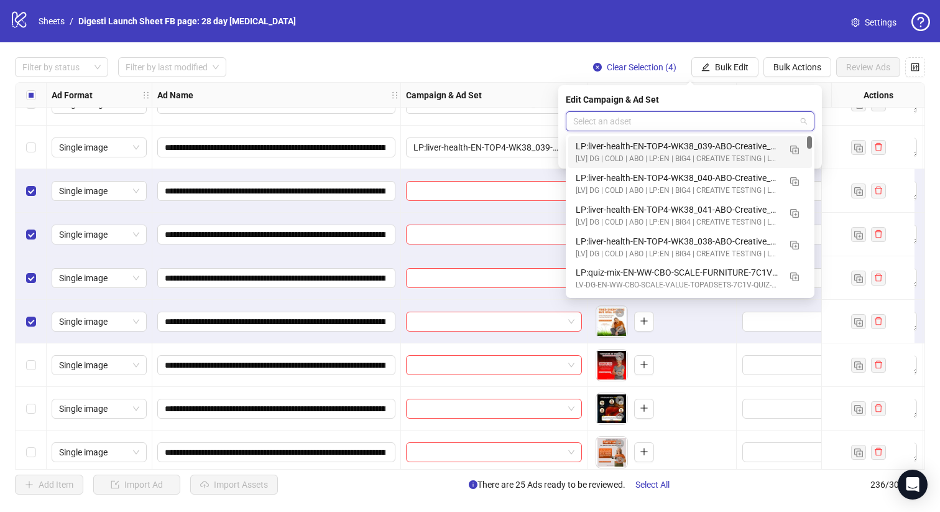
paste input "**********"
type input "**********"
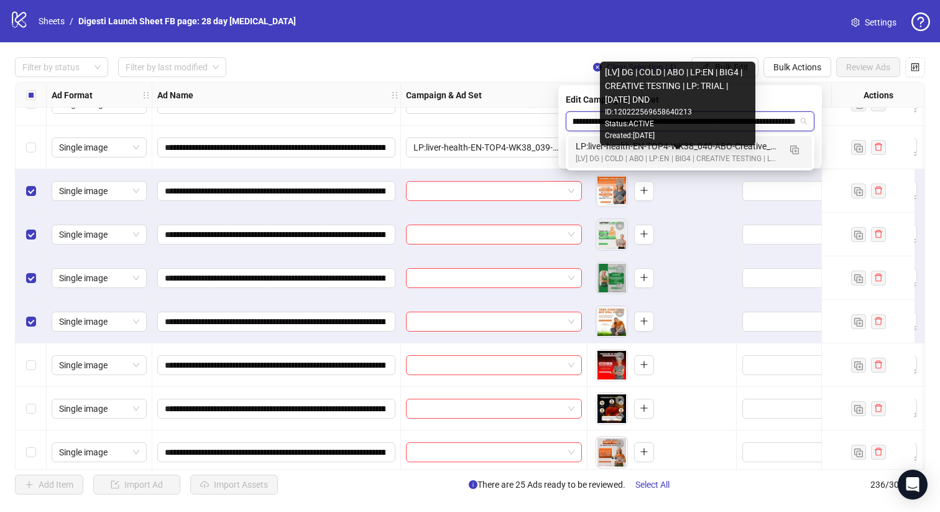
click at [609, 154] on div "[LV] DG | COLD | ABO | LP:EN | BIG4 | CREATIVE TESTING | LP: TRIAL | [DATE] DND" at bounding box center [678, 159] width 204 height 12
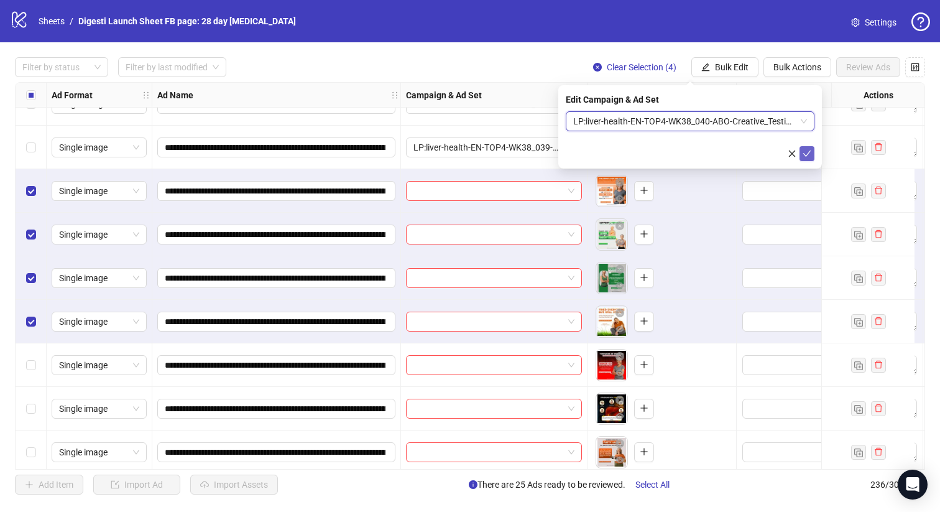
click at [812, 153] on button "submit" at bounding box center [807, 153] width 15 height 15
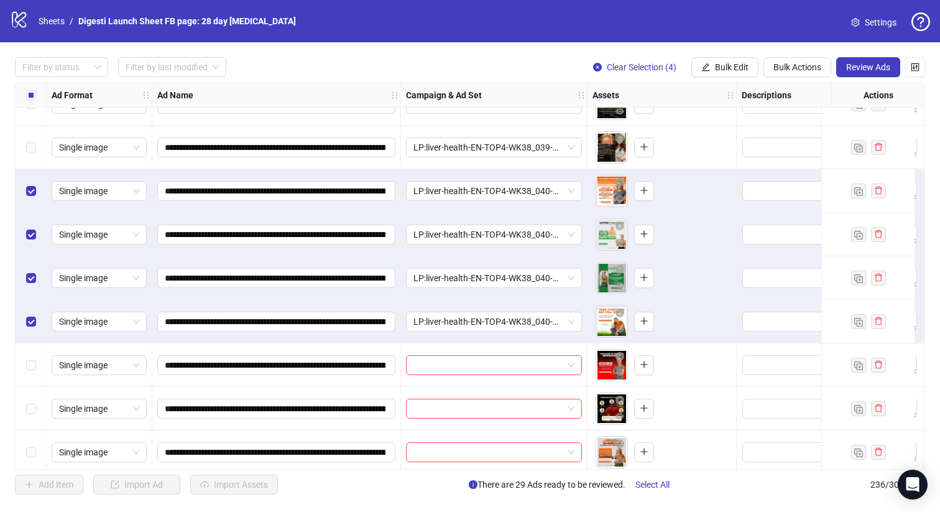
scroll to position [9918, 0]
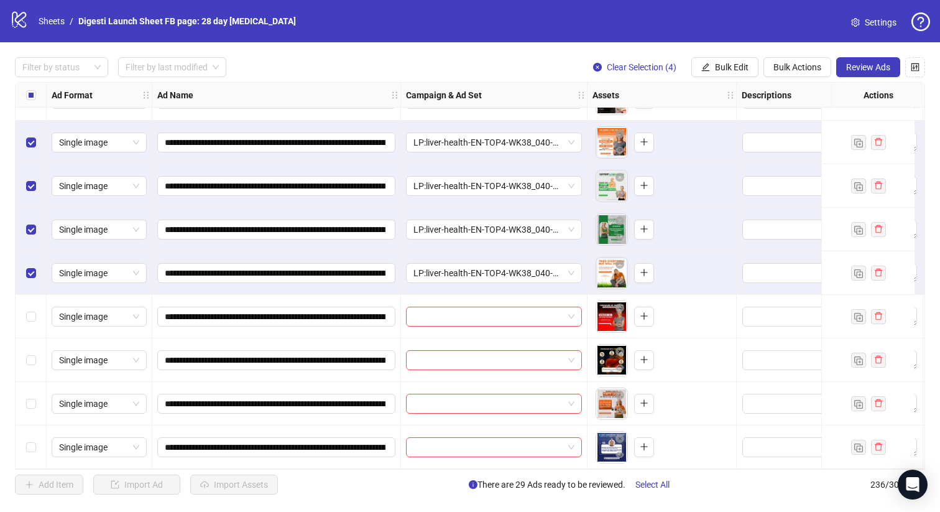
click at [35, 97] on div "Select all rows" at bounding box center [31, 95] width 31 height 25
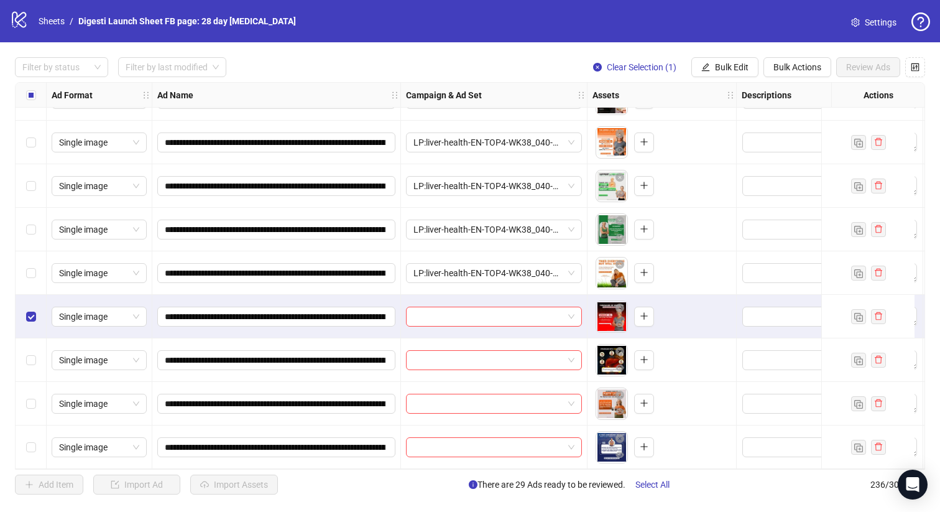
click at [36, 437] on div "Select row 236" at bounding box center [31, 447] width 31 height 44
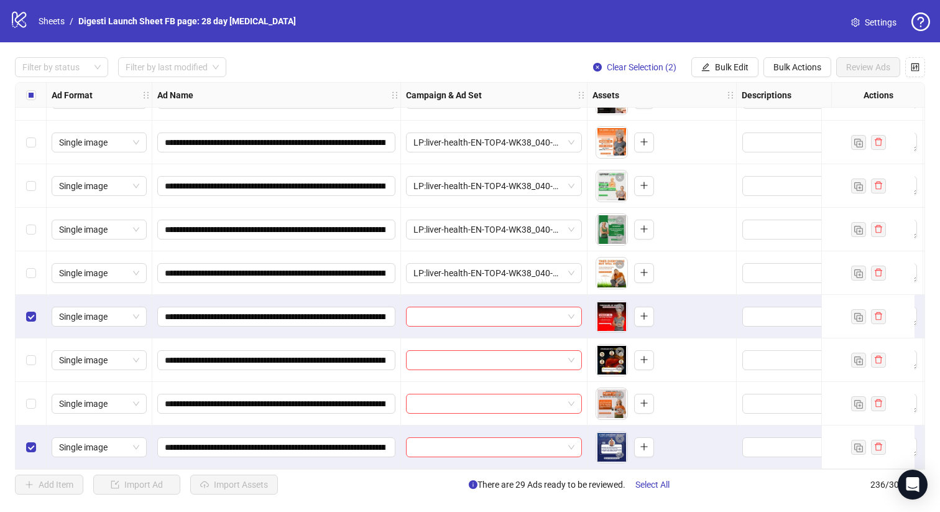
click at [25, 346] on div "Select row 234" at bounding box center [31, 360] width 31 height 44
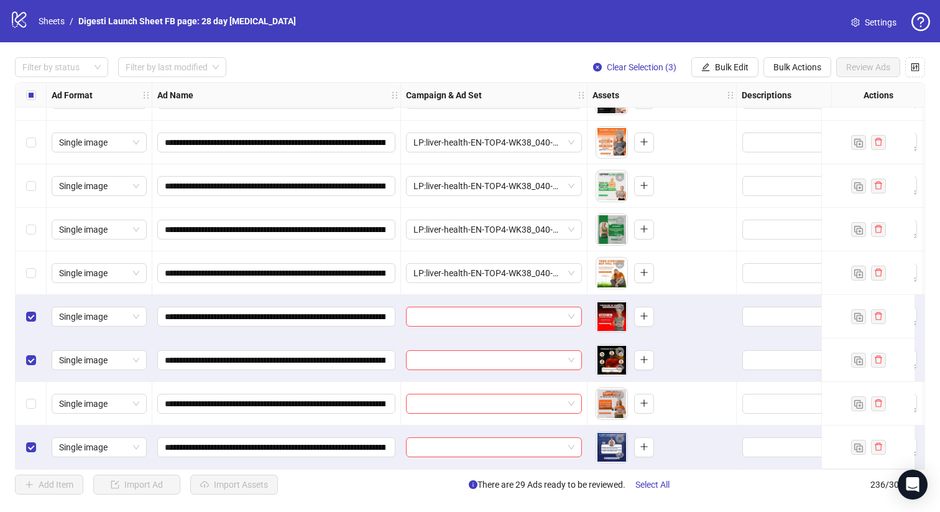
click at [32, 389] on div "Select row 235" at bounding box center [31, 404] width 31 height 44
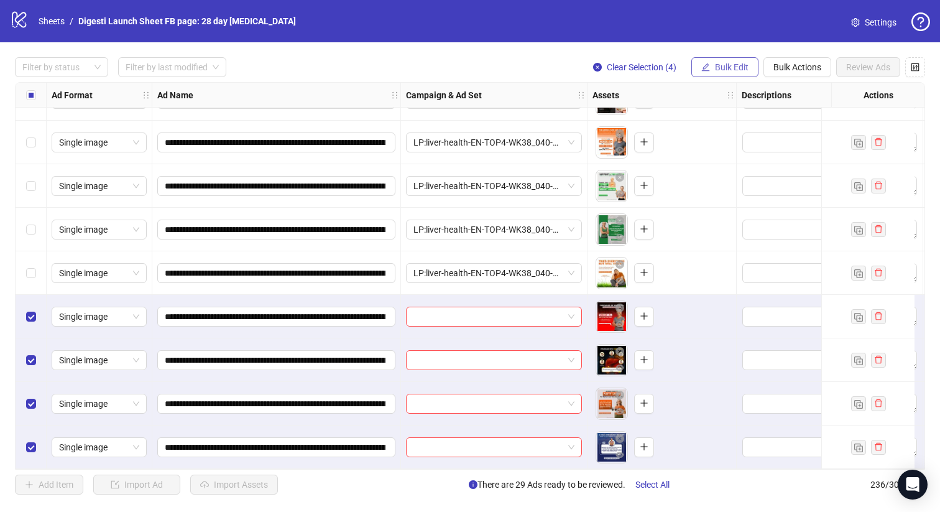
click at [708, 67] on icon "edit" at bounding box center [706, 67] width 9 height 9
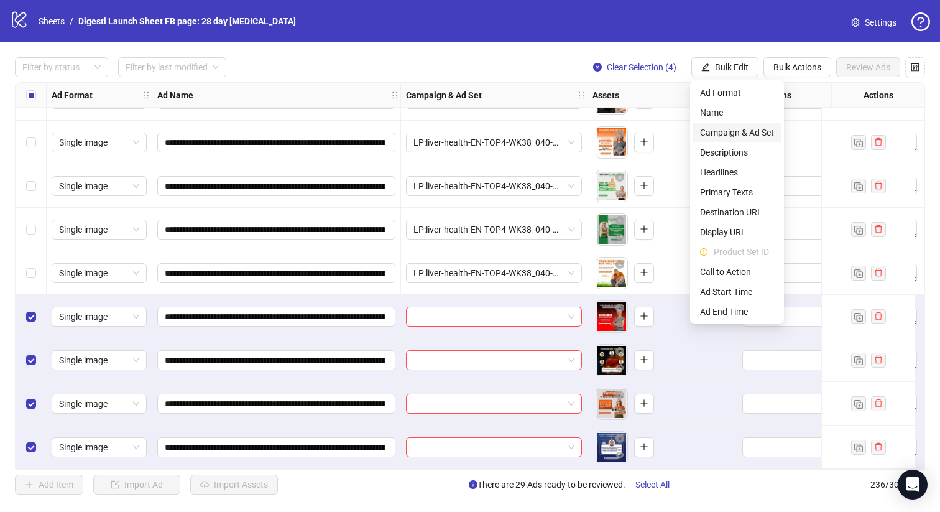
click at [718, 129] on span "Campaign & Ad Set" at bounding box center [737, 133] width 74 height 14
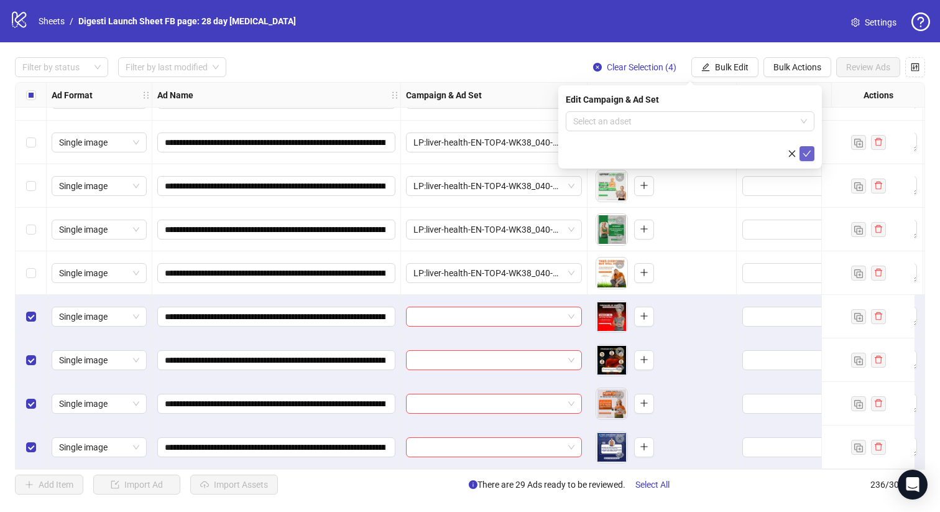
click at [804, 155] on icon "check" at bounding box center [807, 153] width 9 height 9
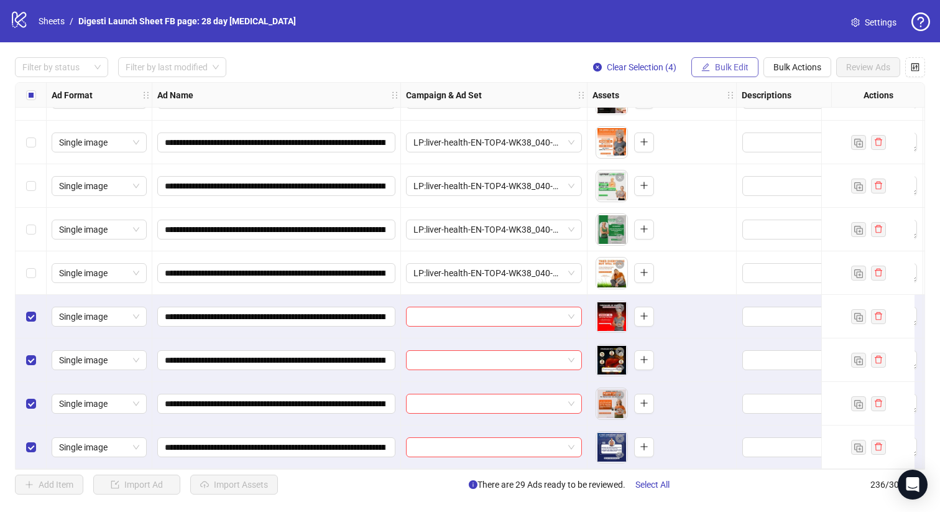
click at [733, 58] on button "Bulk Edit" at bounding box center [725, 67] width 67 height 20
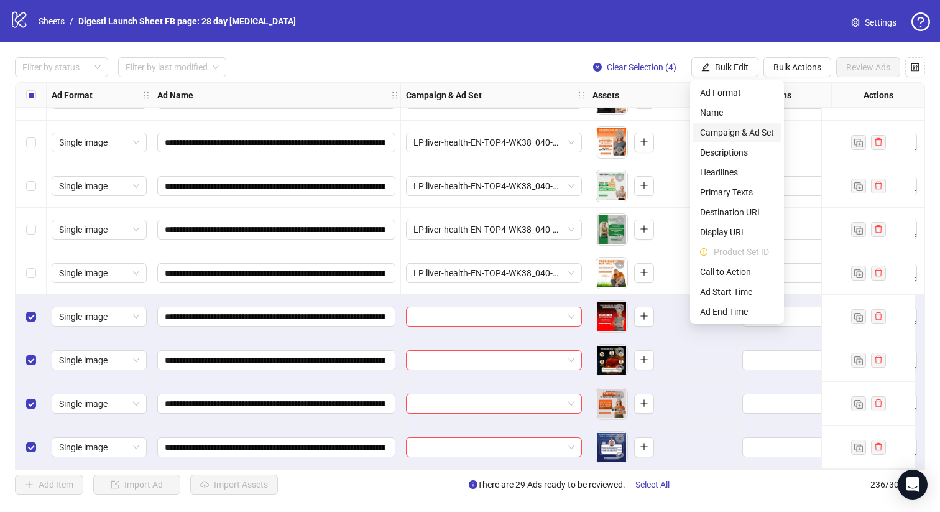
click at [733, 128] on span "Campaign & Ad Set" at bounding box center [737, 133] width 74 height 14
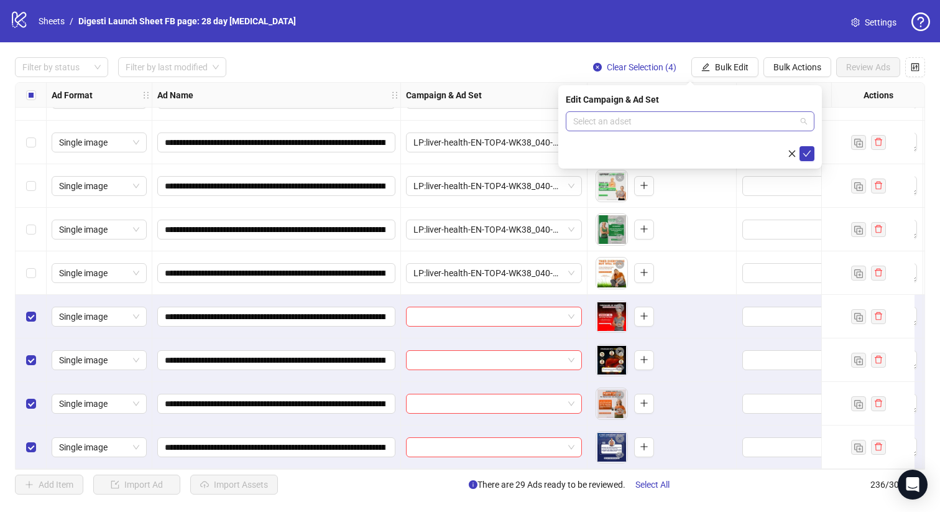
click at [674, 114] on input "search" at bounding box center [684, 121] width 223 height 19
paste input "**********"
type input "**********"
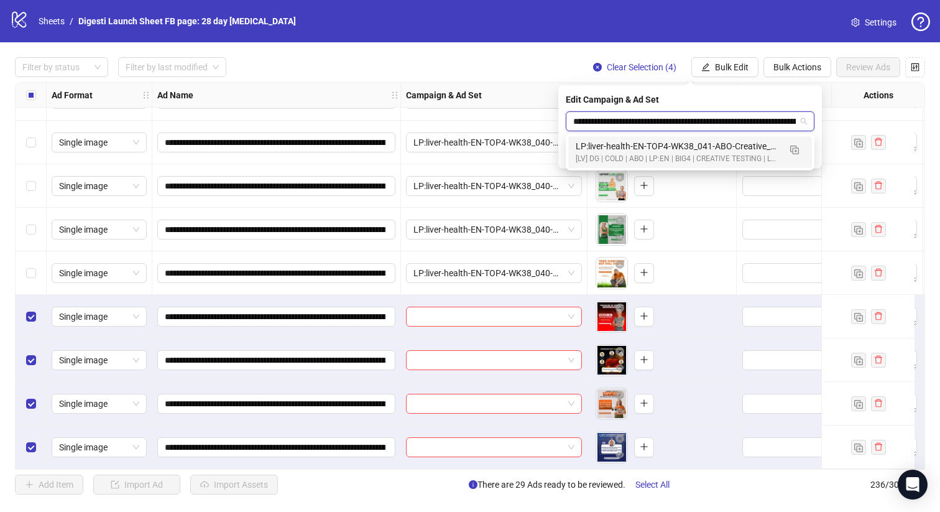
scroll to position [0, 86]
click at [631, 152] on div "LP:liver-health-EN-TOP4-WK38_041-ABO-Creative_Testing-18+-7C1V-2025.09.24" at bounding box center [678, 146] width 204 height 14
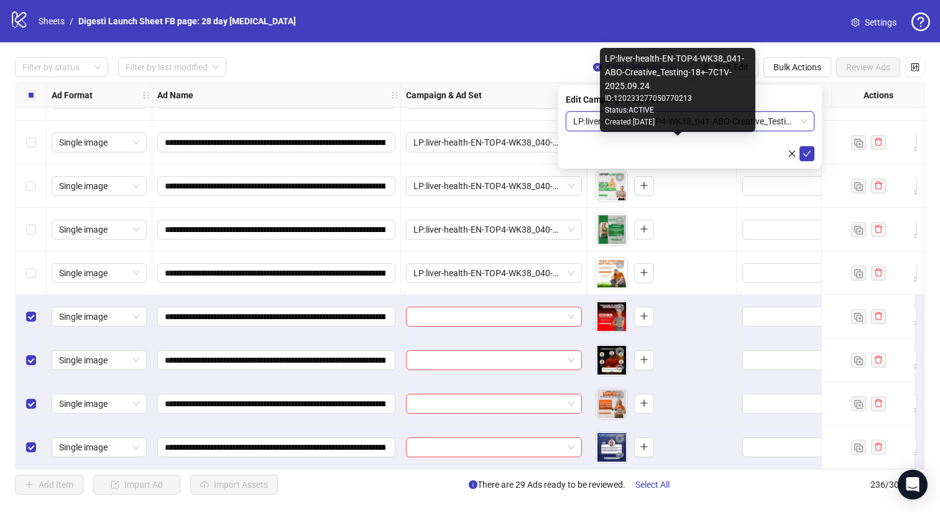
scroll to position [0, 0]
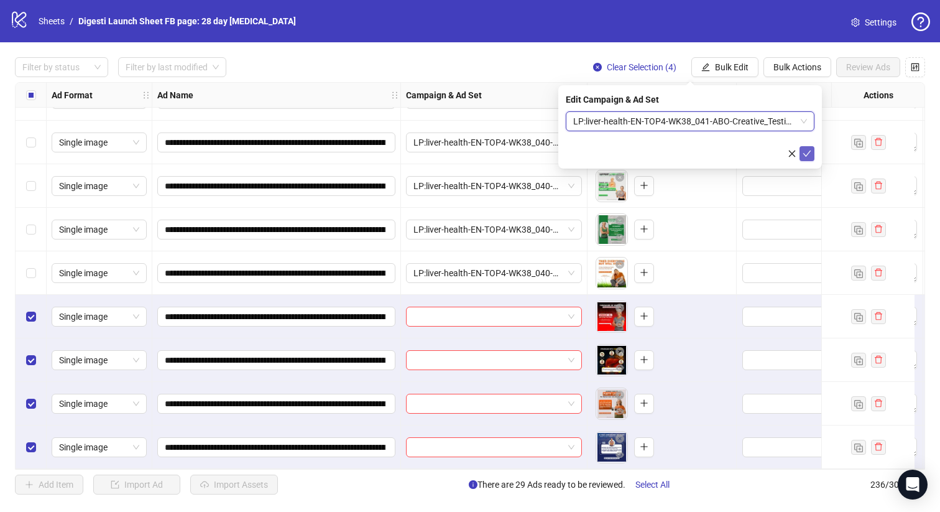
click at [804, 153] on icon "check" at bounding box center [807, 153] width 9 height 9
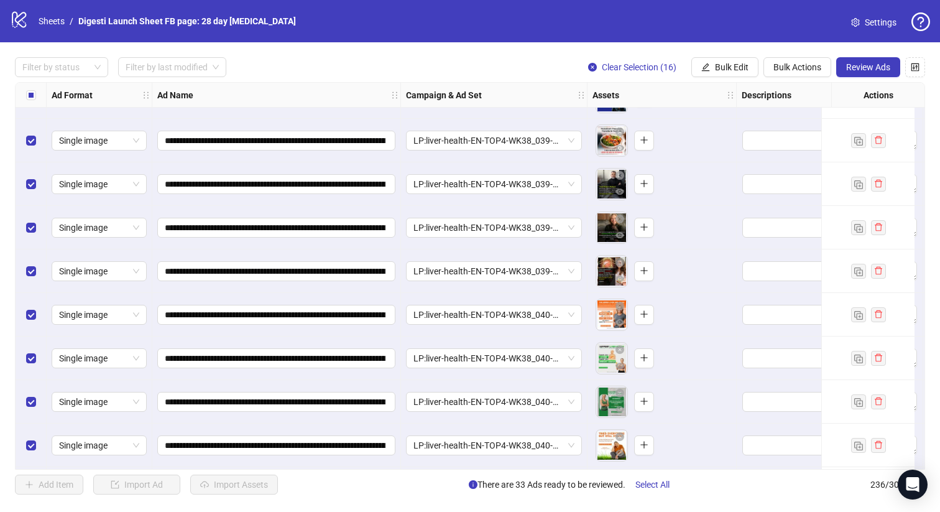
scroll to position [9918, 0]
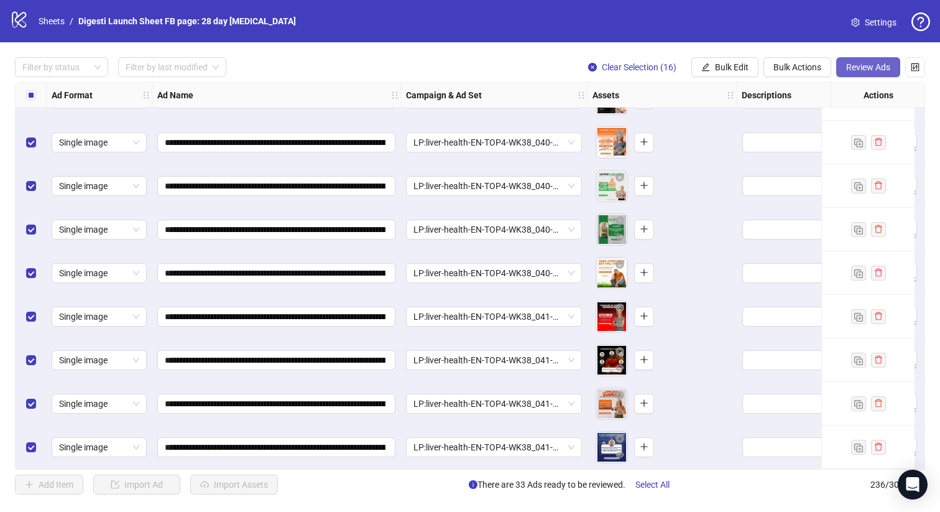
click at [876, 66] on span "Review Ads" at bounding box center [868, 67] width 44 height 10
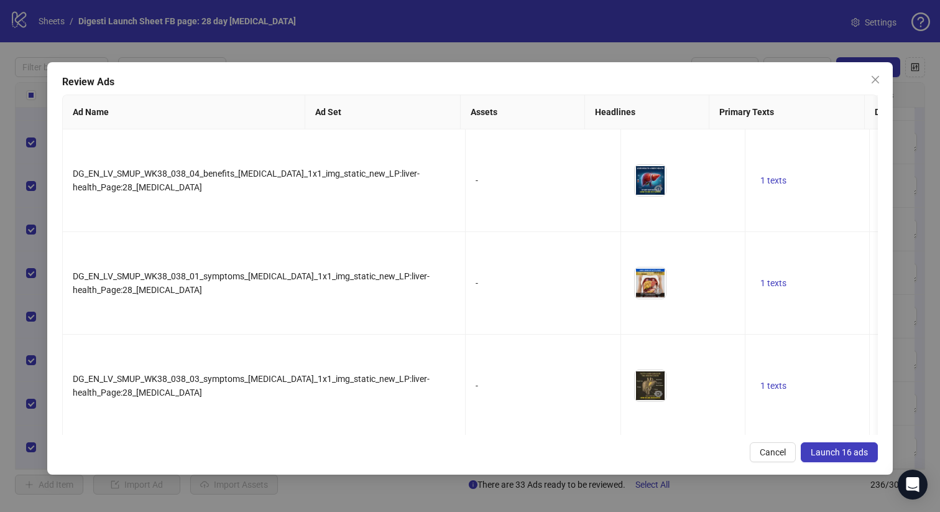
click at [847, 448] on span "Launch 16 ads" at bounding box center [839, 452] width 57 height 10
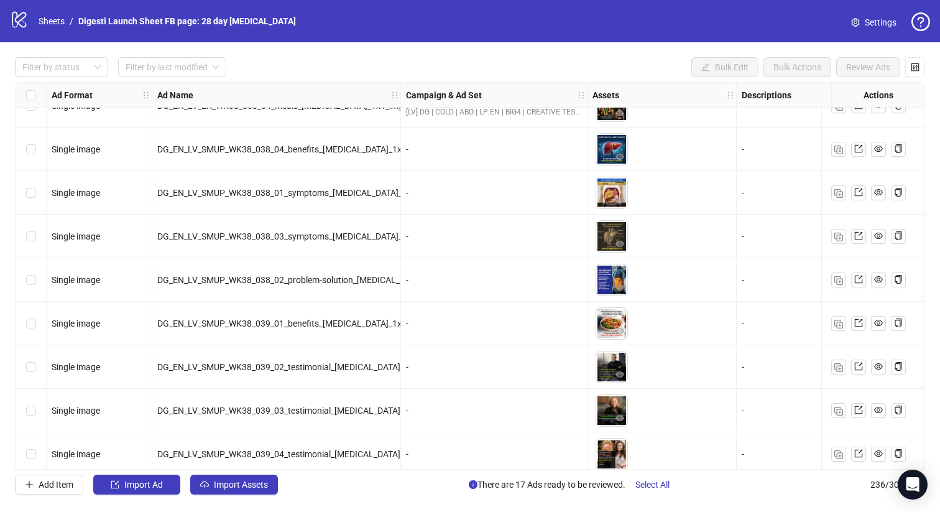
scroll to position [9554, 0]
